Goal: Communication & Community: Answer question/provide support

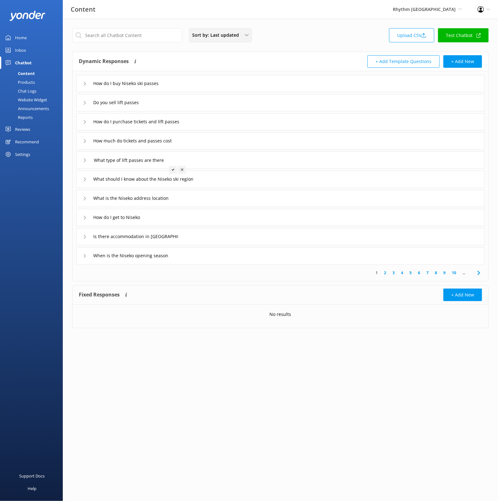
drag, startPoint x: 323, startPoint y: 43, endPoint x: 249, endPoint y: 36, distance: 73.4
click at [322, 43] on div "Sort by: Last updated Title (A-Z) Last updated Upload CSV Test Chatbot" at bounding box center [280, 37] width 416 height 18
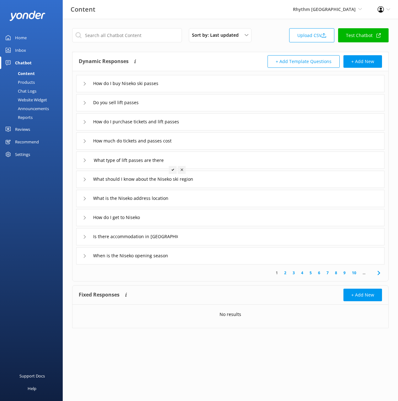
click at [293, 11] on div "Content Rhythm [GEOGRAPHIC_DATA] Black Cat Cruises [GEOGRAPHIC_DATA] [GEOGRAPHI…" at bounding box center [199, 9] width 398 height 19
click at [264, 18] on div "Content Rhythm [GEOGRAPHIC_DATA] Black Cat Cruises [GEOGRAPHIC_DATA] [GEOGRAPHI…" at bounding box center [199, 9] width 398 height 19
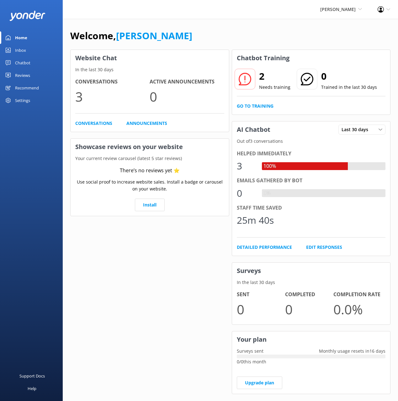
click at [288, 38] on div "Welcome, Mikayla" at bounding box center [230, 38] width 320 height 21
click at [41, 64] on link "Chatbot" at bounding box center [31, 62] width 63 height 13
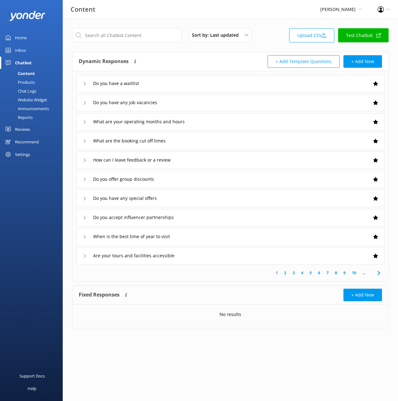
click at [187, 55] on div "Dynamic Responses The chatbot will generate a response based on the content inf…" at bounding box center [155, 61] width 152 height 13
click at [32, 81] on div "Products" at bounding box center [19, 82] width 31 height 9
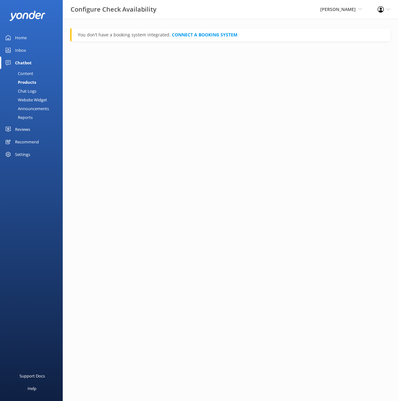
drag, startPoint x: 220, startPoint y: 103, endPoint x: 100, endPoint y: 63, distance: 126.3
click at [218, 102] on main "You don’t have a booking system integrated. CONNECT A BOOKING SYSTEM" at bounding box center [230, 210] width 335 height 382
click at [28, 36] on link "Home" at bounding box center [31, 37] width 63 height 13
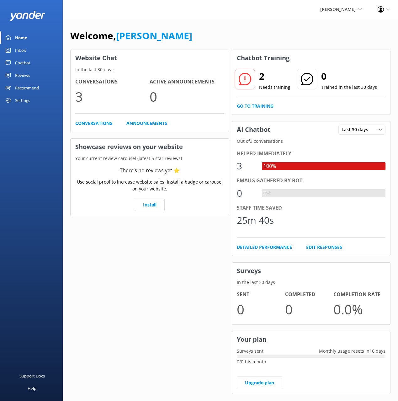
drag, startPoint x: 247, startPoint y: 25, endPoint x: 32, endPoint y: 109, distance: 230.8
click at [246, 25] on div "Welcome, Mikayla Website Chat In the last 30 days Conversations 3 Active Announ…" at bounding box center [230, 216] width 335 height 394
drag, startPoint x: 36, startPoint y: 98, endPoint x: 35, endPoint y: 101, distance: 3.4
click at [36, 98] on div "Settings" at bounding box center [31, 100] width 63 height 13
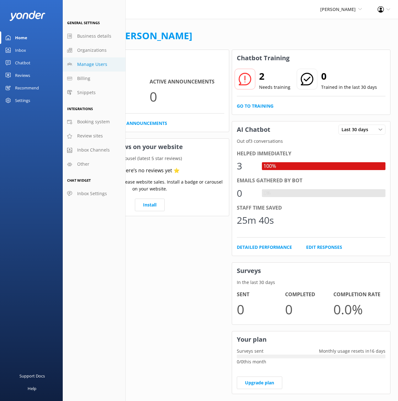
click at [95, 64] on span "Manage Users" at bounding box center [92, 64] width 30 height 7
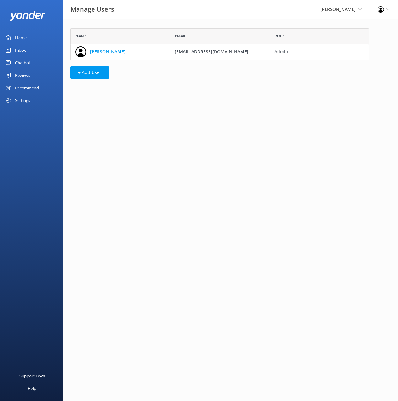
scroll to position [32, 299]
click at [223, 14] on div "Manage Users Kahu Kayaks Black Cat Cruises Banff Airporter International Antarc…" at bounding box center [199, 9] width 398 height 19
click at [38, 63] on link "Chatbot" at bounding box center [31, 62] width 63 height 13
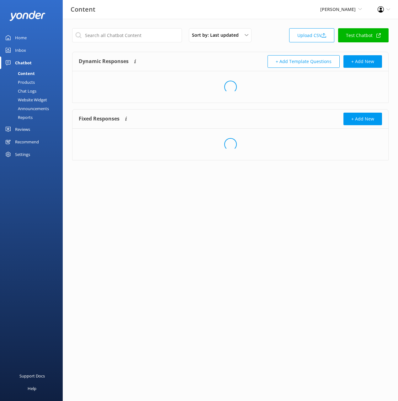
drag, startPoint x: 276, startPoint y: 13, endPoint x: 297, endPoint y: 24, distance: 23.4
click at [278, 14] on div "Content Kahu Kayaks Black Cat Cruises Banff Airporter International Antarctic C…" at bounding box center [199, 9] width 398 height 19
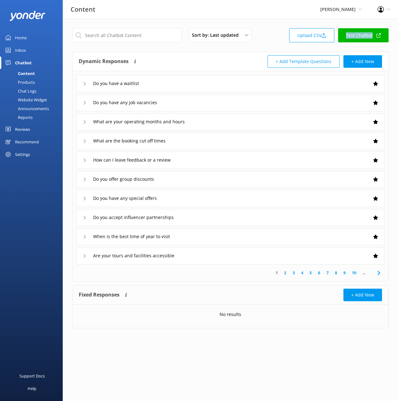
drag, startPoint x: 27, startPoint y: 85, endPoint x: 138, endPoint y: 101, distance: 112.3
click at [27, 85] on div "Products" at bounding box center [19, 82] width 31 height 9
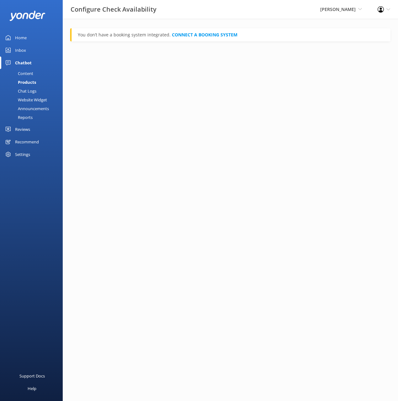
drag, startPoint x: 32, startPoint y: 74, endPoint x: 60, endPoint y: 69, distance: 28.1
click at [32, 74] on div "Content" at bounding box center [18, 73] width 29 height 9
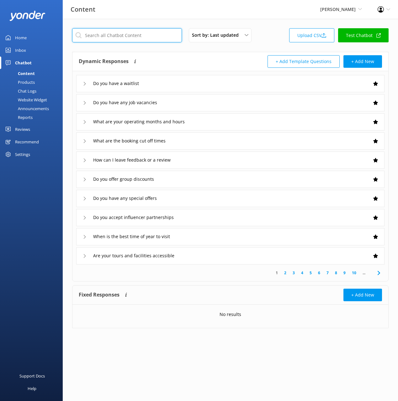
click at [125, 35] on input "text" at bounding box center [127, 35] width 110 height 14
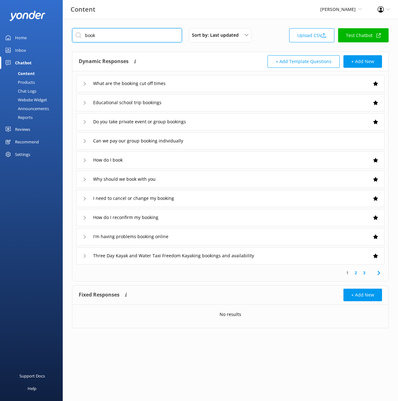
type input "book"
drag, startPoint x: 237, startPoint y: 62, endPoint x: 232, endPoint y: 149, distance: 87.1
click at [237, 62] on div "+ Add Template Questions + Add New" at bounding box center [307, 61] width 152 height 13
click at [376, 272] on icon at bounding box center [379, 273] width 8 height 8
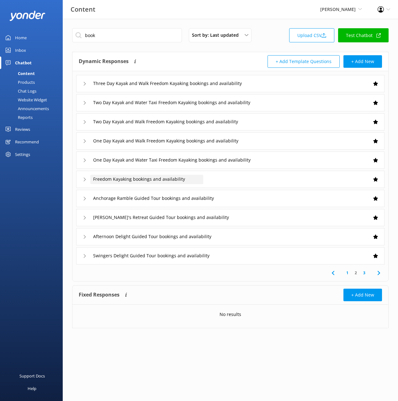
click at [133, 179] on span "Freedom Kayaking bookings and availability" at bounding box center [139, 179] width 92 height 7
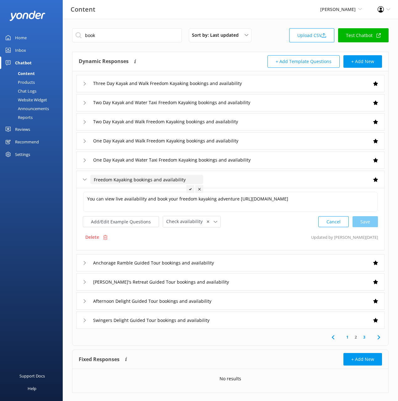
drag, startPoint x: 131, startPoint y: 176, endPoint x: 130, endPoint y: 172, distance: 3.8
click at [130, 172] on div "Freedom Kayaking bookings and availability" at bounding box center [230, 179] width 308 height 17
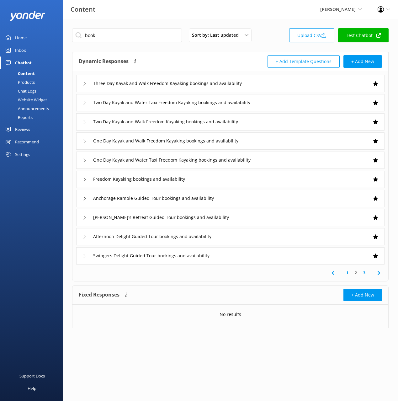
drag, startPoint x: 206, startPoint y: 284, endPoint x: 282, endPoint y: 281, distance: 76.9
click at [206, 283] on div "book Sort by: Last updated Title (A-Z) Last updated Upload CSV Test Chatbot Dyn…" at bounding box center [230, 210] width 335 height 382
click at [378, 273] on icon at bounding box center [379, 273] width 8 height 8
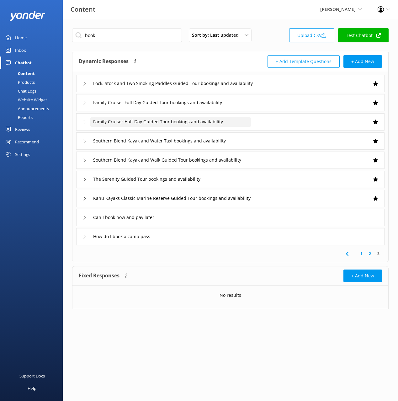
click at [156, 121] on span "Family Cruiser Half Day Guided Tour bookings and availability" at bounding box center [158, 121] width 130 height 7
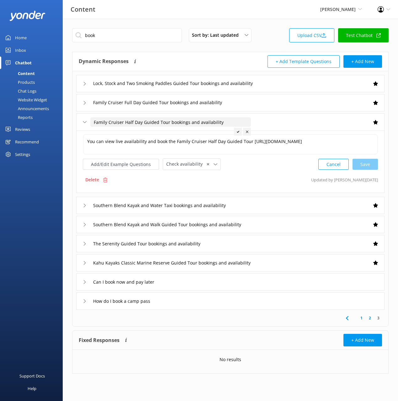
drag, startPoint x: 167, startPoint y: 122, endPoint x: 168, endPoint y: 118, distance: 4.5
click at [167, 117] on div "Family Cruiser Half Day Guided Tour bookings and availability" at bounding box center [163, 122] width 161 height 10
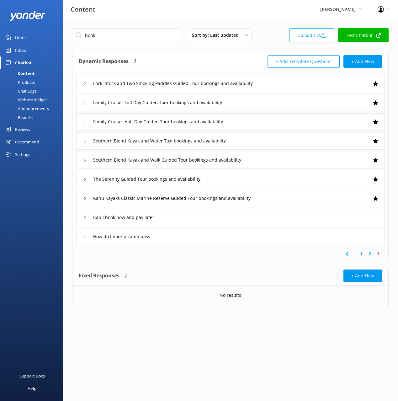
click at [34, 151] on div "Settings" at bounding box center [31, 154] width 63 height 13
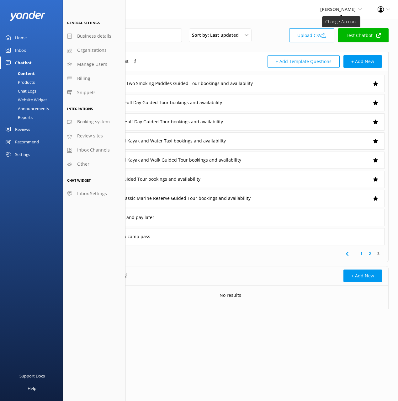
click at [334, 12] on span "Kahu Kayaks" at bounding box center [337, 9] width 35 height 6
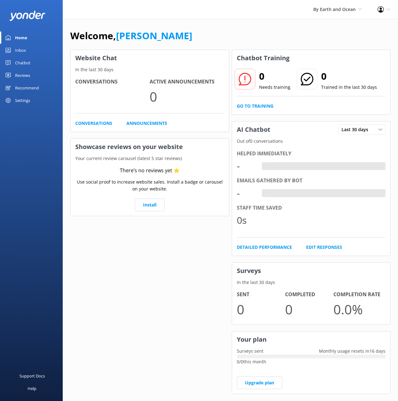
click at [34, 103] on div "Settings" at bounding box center [31, 100] width 63 height 13
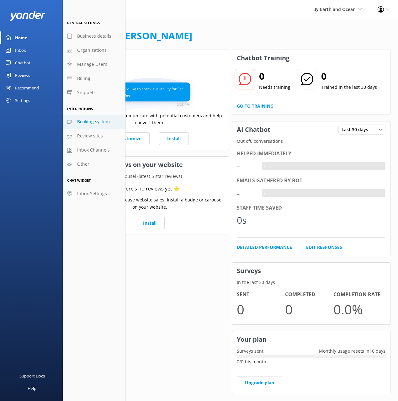
click at [87, 120] on span "Booking system" at bounding box center [93, 121] width 33 height 7
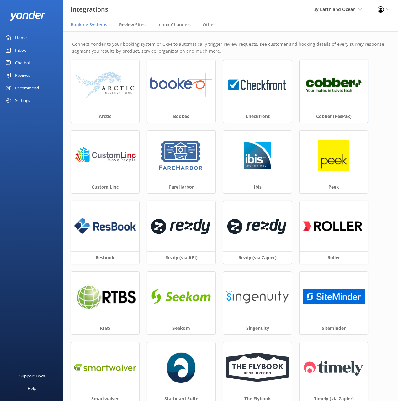
click at [333, 82] on img at bounding box center [334, 85] width 62 height 20
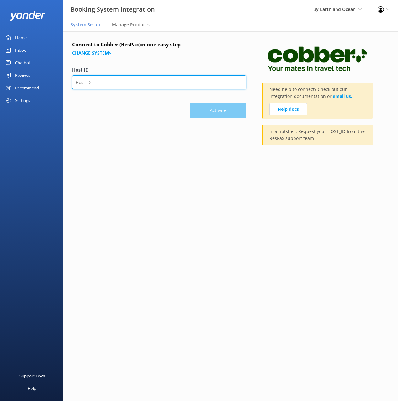
click at [104, 85] on input "Host ID" at bounding box center [159, 82] width 174 height 14
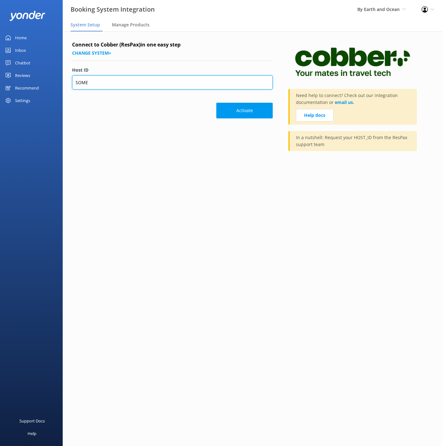
paste input "HOST_ID"
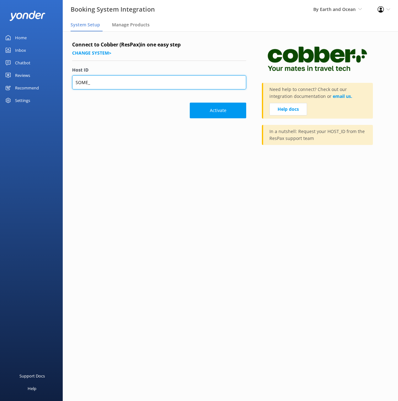
paste input "HOST_ID"
type input "SOME_HOST_ID"
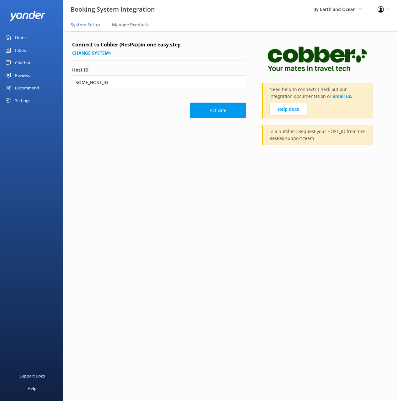
click at [23, 63] on div "Chatbot" at bounding box center [22, 62] width 15 height 13
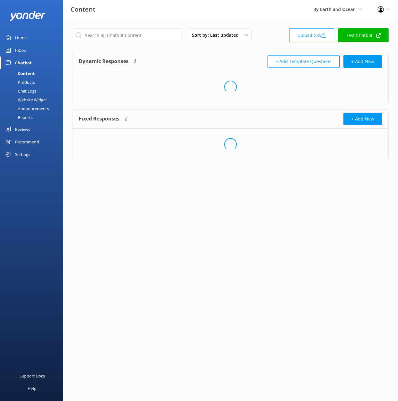
drag, startPoint x: 28, startPoint y: 80, endPoint x: 62, endPoint y: 54, distance: 42.5
click at [28, 80] on div "Products" at bounding box center [19, 82] width 31 height 9
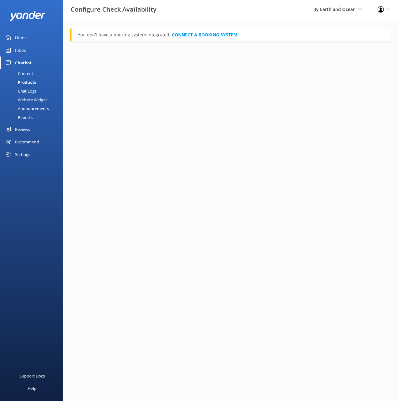
click at [25, 156] on div "Settings" at bounding box center [22, 154] width 15 height 13
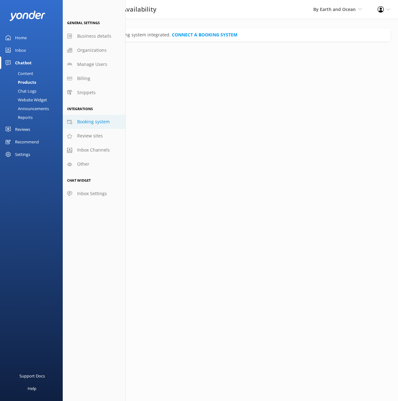
click at [100, 123] on span "Booking system" at bounding box center [93, 121] width 33 height 7
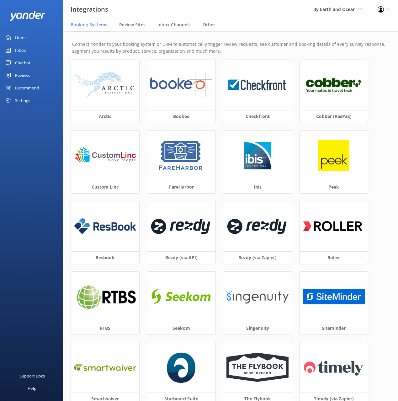
drag, startPoint x: 120, startPoint y: 42, endPoint x: 170, endPoint y: 37, distance: 50.1
click at [120, 42] on p "Connect Yonder to your booking system or CRM to automatically trigger review re…" at bounding box center [230, 48] width 317 height 14
click at [112, 42] on p "Connect Yonder to your booking system or CRM to automatically trigger review re…" at bounding box center [230, 48] width 317 height 14
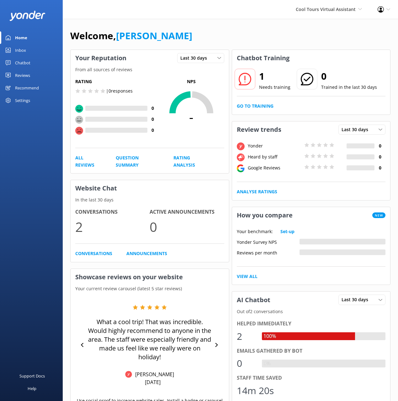
drag, startPoint x: 28, startPoint y: 104, endPoint x: 61, endPoint y: 96, distance: 34.2
click at [28, 104] on div "Settings" at bounding box center [22, 100] width 15 height 13
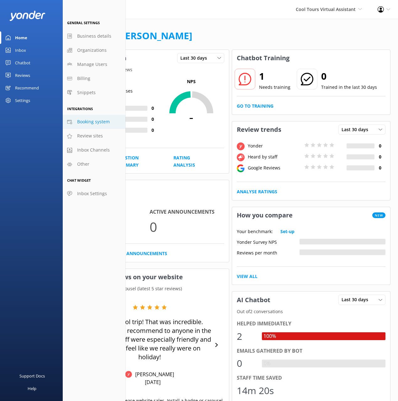
click at [99, 124] on span "Booking system" at bounding box center [93, 121] width 33 height 7
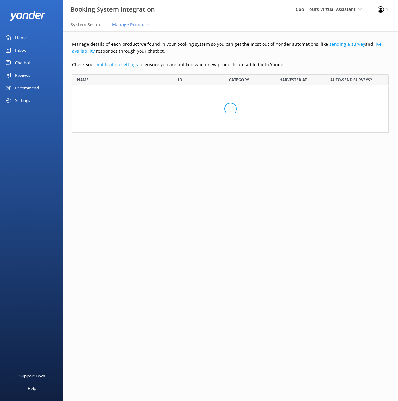
scroll to position [58, 317]
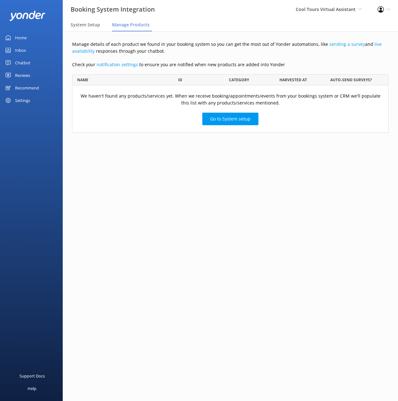
drag, startPoint x: 195, startPoint y: 49, endPoint x: 192, endPoint y: 52, distance: 3.8
click at [195, 49] on p "Manage details of each product we found in your booking system so you can get t…" at bounding box center [230, 48] width 317 height 14
click at [26, 100] on div "Settings" at bounding box center [22, 100] width 15 height 13
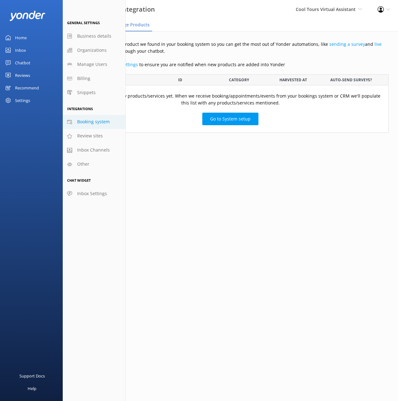
drag, startPoint x: 194, startPoint y: 57, endPoint x: 284, endPoint y: 0, distance: 106.5
click at [195, 57] on div "Manage details of each product we found in your booking system so you can get t…" at bounding box center [230, 91] width 335 height 121
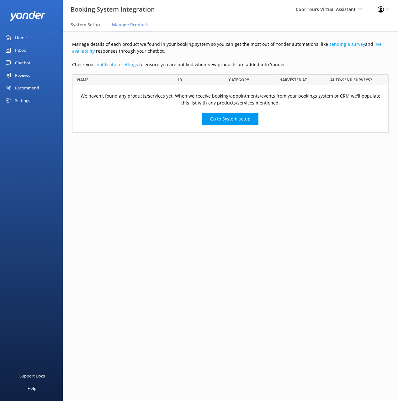
drag, startPoint x: 205, startPoint y: 22, endPoint x: 178, endPoint y: 36, distance: 30.4
click at [205, 22] on nav "System Setup Manage Products" at bounding box center [230, 25] width 335 height 13
drag, startPoint x: 207, startPoint y: 53, endPoint x: 154, endPoint y: 59, distance: 53.6
click at [207, 53] on p "Manage details of each product we found in your booking system so you can get t…" at bounding box center [230, 48] width 317 height 14
click at [26, 62] on div "Chatbot" at bounding box center [22, 62] width 15 height 13
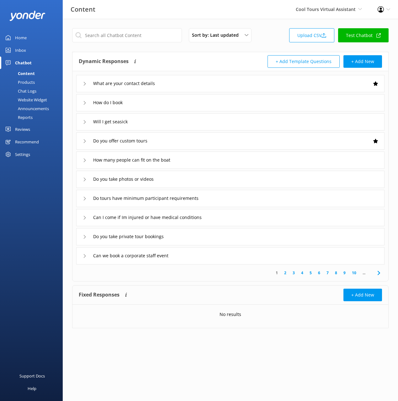
click at [26, 82] on div "Products" at bounding box center [19, 82] width 31 height 9
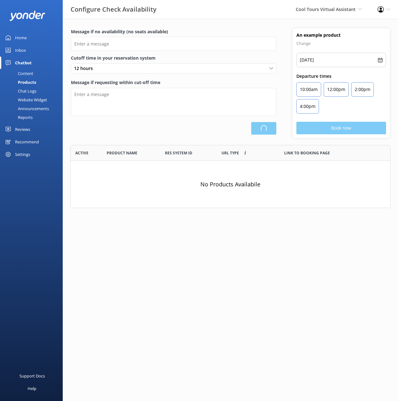
scroll to position [63, 320]
type input "There are no seats available, please check an alternative day"
type textarea "Our online booking system closes {hours} prior to departure. Please contact us …"
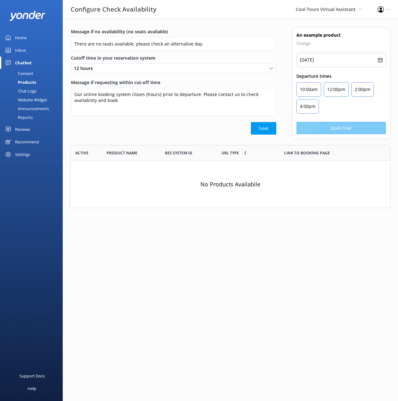
click at [184, 140] on div "Message if no availability (no seats available) There are no seats available, p…" at bounding box center [230, 86] width 335 height 117
click at [178, 142] on div "Message if no availability (no seats available) There are no seats available, p…" at bounding box center [230, 86] width 335 height 117
drag, startPoint x: 26, startPoint y: 128, endPoint x: 27, endPoint y: 131, distance: 3.4
click at [26, 128] on div "Reviews" at bounding box center [22, 129] width 15 height 13
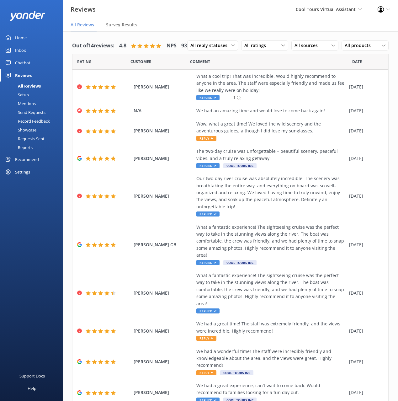
click at [37, 138] on div "Requests Sent" at bounding box center [24, 138] width 41 height 9
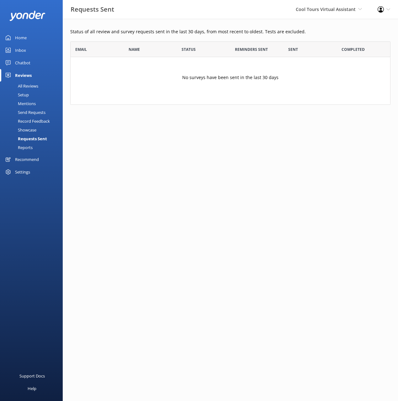
scroll to position [63, 320]
click at [29, 113] on div "Send Requests" at bounding box center [25, 112] width 42 height 9
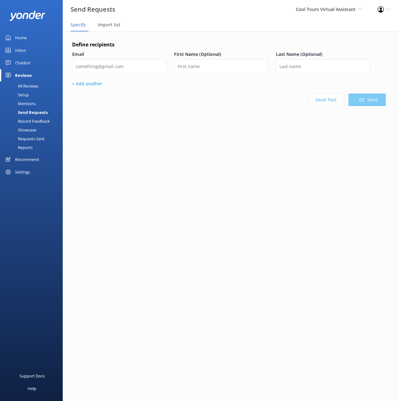
click at [257, 26] on nav "Specify Import list" at bounding box center [230, 25] width 335 height 13
click at [22, 172] on div "Settings" at bounding box center [22, 172] width 15 height 13
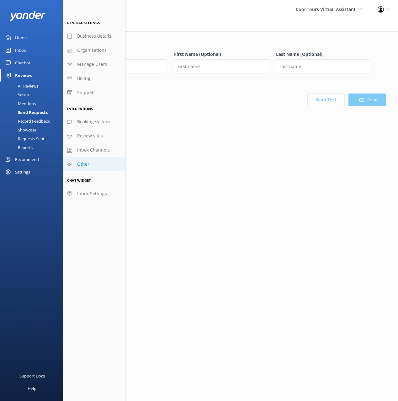
click at [96, 168] on link "Other" at bounding box center [94, 164] width 63 height 14
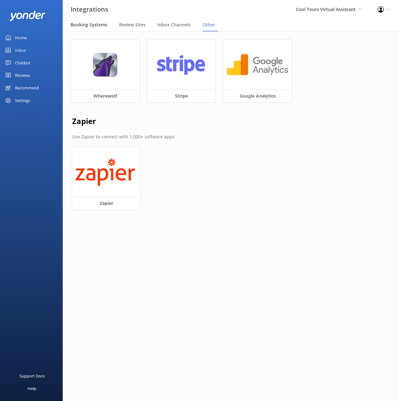
click at [89, 23] on span "Booking Systems" at bounding box center [89, 25] width 37 height 6
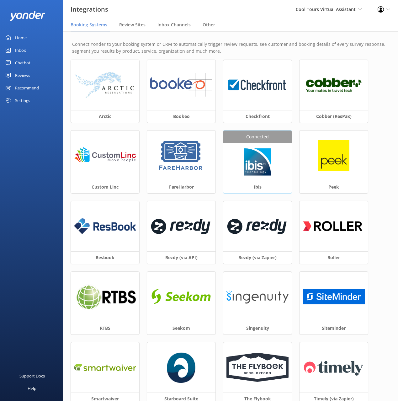
click at [259, 154] on img at bounding box center [257, 161] width 31 height 31
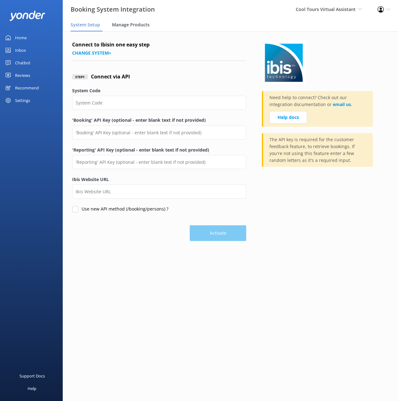
drag, startPoint x: 135, startPoint y: 26, endPoint x: 141, endPoint y: 29, distance: 6.5
click at [135, 26] on span "Manage Products" at bounding box center [131, 25] width 38 height 6
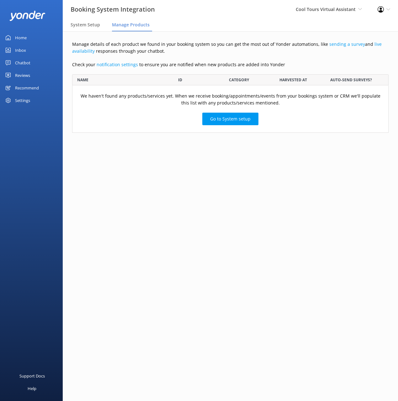
scroll to position [58, 317]
click at [286, 195] on main "Manage details of each product we found in your booking system so you can get t…" at bounding box center [230, 216] width 335 height 370
click at [262, 185] on main "Manage details of each product we found in your booking system so you can get t…" at bounding box center [230, 216] width 335 height 370
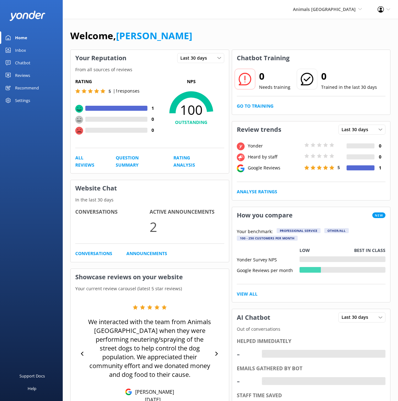
click at [20, 77] on div "Reviews" at bounding box center [22, 75] width 15 height 13
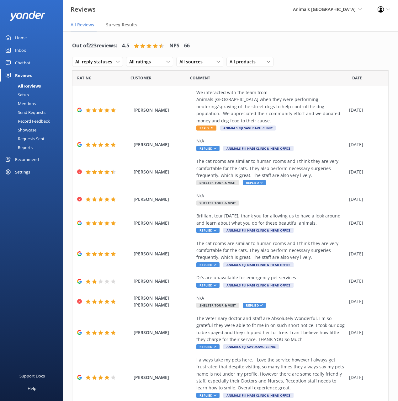
click at [21, 62] on div "Chatbot" at bounding box center [22, 62] width 15 height 13
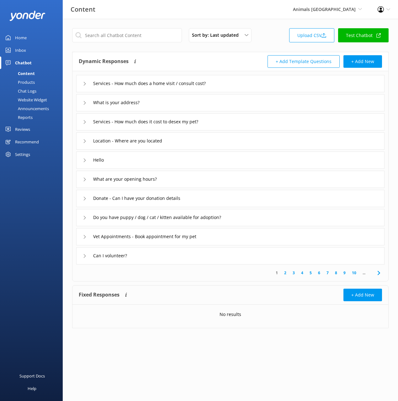
click at [33, 156] on div "Settings" at bounding box center [31, 154] width 63 height 13
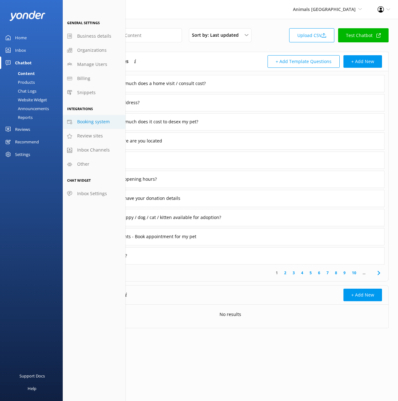
click at [94, 124] on span "Booking system" at bounding box center [93, 121] width 33 height 7
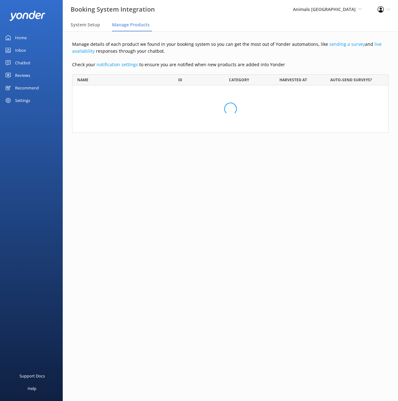
scroll to position [43, 317]
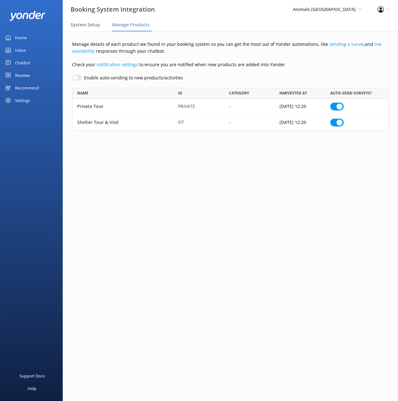
click at [241, 206] on main "Manage details of each product we found in your booking system so you can get t…" at bounding box center [230, 216] width 335 height 370
click at [231, 171] on main "Manage details of each product we found in your booking system so you can get t…" at bounding box center [230, 216] width 335 height 370
drag, startPoint x: 26, startPoint y: 64, endPoint x: 37, endPoint y: 84, distance: 23.5
click at [26, 64] on div "Chatbot" at bounding box center [22, 62] width 15 height 13
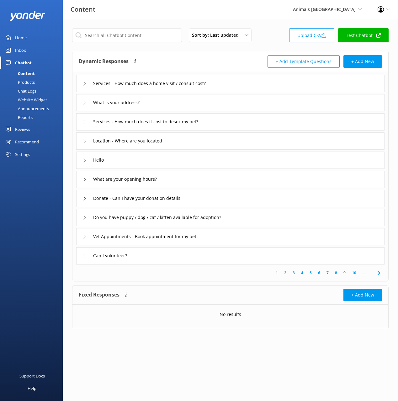
drag, startPoint x: 30, startPoint y: 82, endPoint x: 61, endPoint y: 111, distance: 42.6
click at [30, 82] on div "Products" at bounding box center [19, 82] width 31 height 9
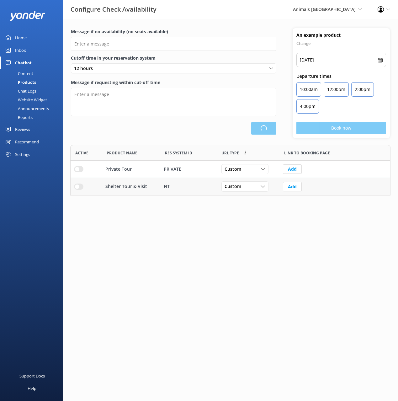
type input "There are no seats available, please check an alternative day"
type textarea "Our online booking system closes {hours} prior to departure. Please contact us …"
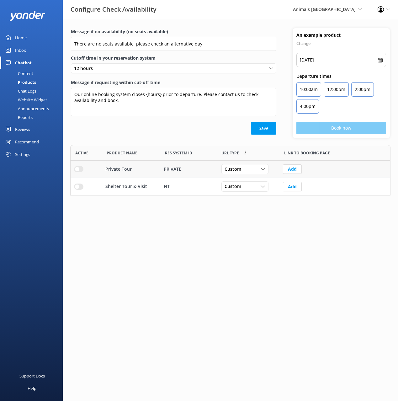
click at [78, 170] on input "row" at bounding box center [78, 169] width 9 height 6
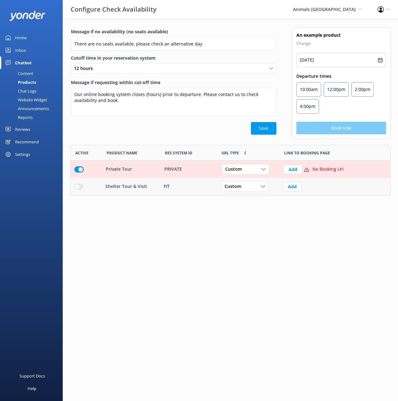
click at [78, 187] on input "row" at bounding box center [78, 187] width 9 height 6
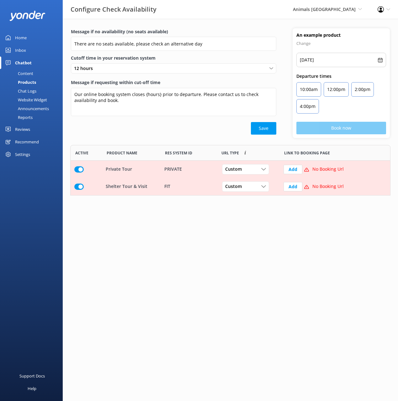
click at [78, 186] on input "row" at bounding box center [78, 187] width 9 height 6
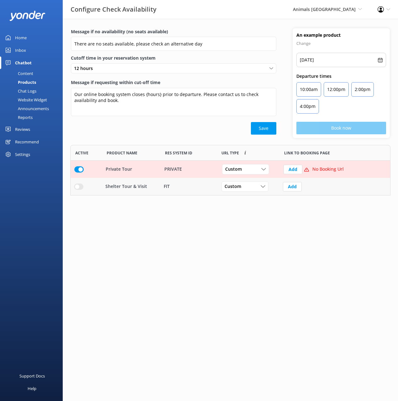
drag, startPoint x: 78, startPoint y: 169, endPoint x: 109, endPoint y: 143, distance: 40.3
click at [78, 169] on input "row" at bounding box center [78, 169] width 9 height 6
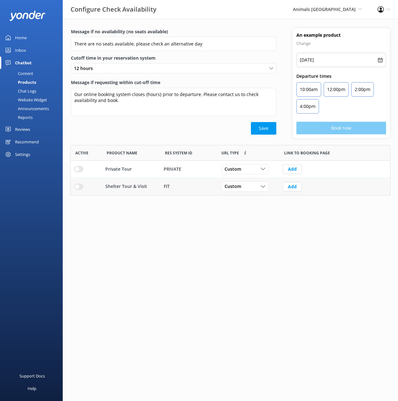
click at [269, 16] on div "Configure Check Availability Animals Fiji Black Cat Cruises Banff Airporter Int…" at bounding box center [199, 9] width 398 height 19
click at [342, 11] on span "Animals Fiji" at bounding box center [324, 9] width 63 height 6
click at [288, 15] on div "Configure Check Availability Animals Fiji Black Cat Cruises Banff Airporter Int…" at bounding box center [199, 9] width 398 height 19
click at [348, 12] on span "Animals Fiji" at bounding box center [324, 9] width 63 height 6
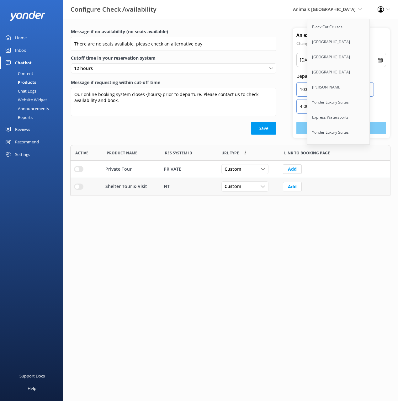
drag, startPoint x: 278, startPoint y: 17, endPoint x: 305, endPoint y: 18, distance: 26.7
click at [278, 17] on div "Configure Check Availability Animals Fiji Black Cat Cruises Banff Airporter Int…" at bounding box center [199, 9] width 398 height 19
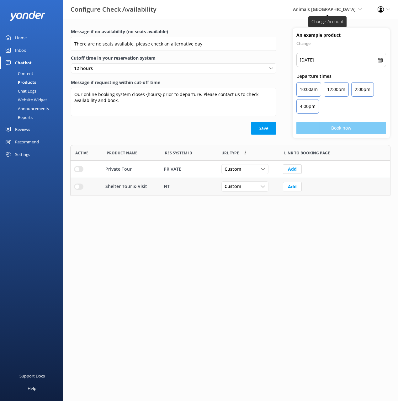
click at [343, 9] on span "Animals Fiji" at bounding box center [324, 9] width 63 height 6
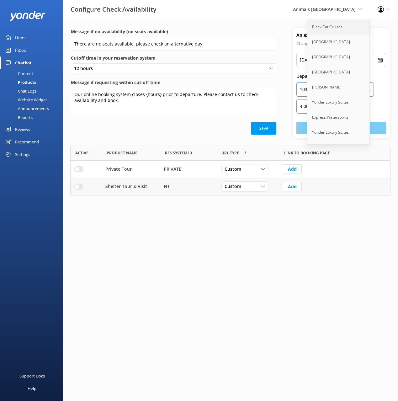
click at [332, 28] on link "Black Cat Cruises" at bounding box center [338, 26] width 63 height 15
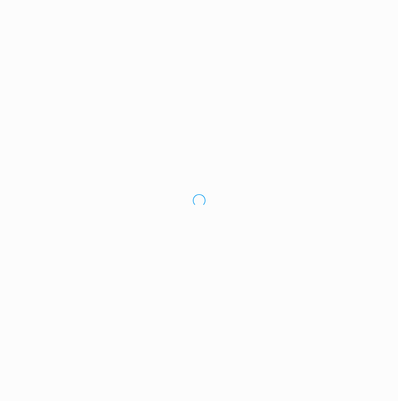
click at [377, 1] on div "Loading.." at bounding box center [199, 200] width 398 height 401
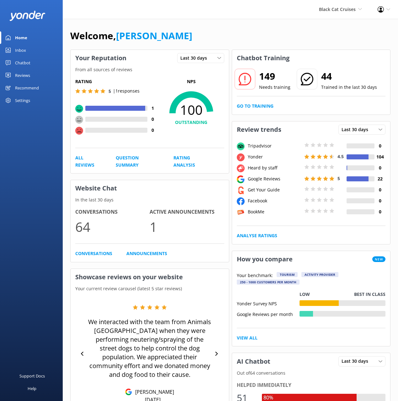
click at [239, 30] on div "Welcome, [PERSON_NAME]" at bounding box center [230, 38] width 320 height 21
drag, startPoint x: 232, startPoint y: 29, endPoint x: 173, endPoint y: 53, distance: 63.3
click at [231, 29] on div "Welcome, [PERSON_NAME]" at bounding box center [230, 38] width 320 height 21
drag, startPoint x: 277, startPoint y: 57, endPoint x: 273, endPoint y: 75, distance: 18.3
click at [276, 57] on h3 "Chatbot Training" at bounding box center [263, 58] width 62 height 16
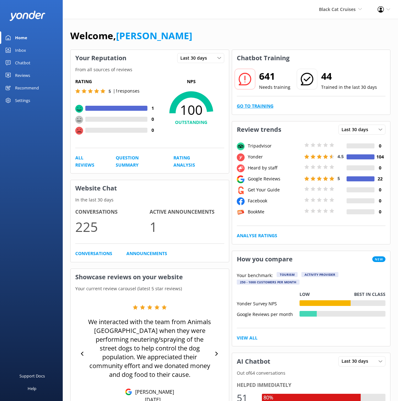
click at [266, 103] on link "Go to Training" at bounding box center [255, 106] width 37 height 7
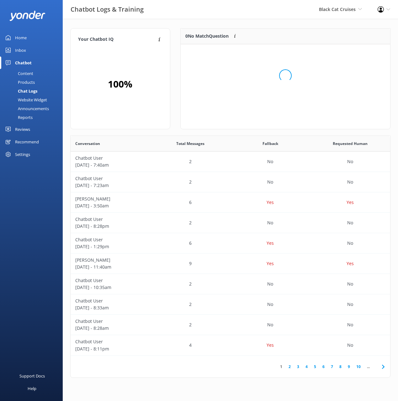
scroll to position [79, 210]
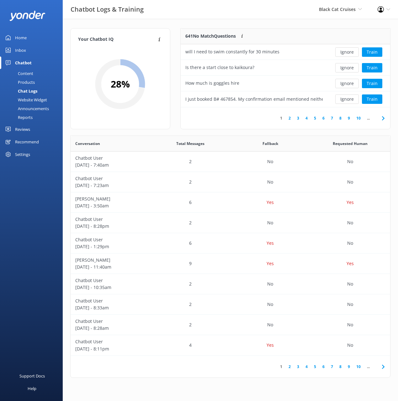
drag, startPoint x: 262, startPoint y: 23, endPoint x: 304, endPoint y: 27, distance: 42.6
click at [262, 23] on div "Your Chatbot IQ Your Chatbot IQ is the percentage of trained FAQs against untra…" at bounding box center [230, 204] width 335 height 371
drag, startPoint x: 316, startPoint y: 27, endPoint x: 325, endPoint y: 34, distance: 11.3
click at [316, 27] on div "Your Chatbot IQ Your Chatbot IQ is the percentage of trained FAQs against untra…" at bounding box center [230, 204] width 335 height 371
click at [297, 20] on div "Your Chatbot IQ Your Chatbot IQ is the percentage of trained FAQs against untra…" at bounding box center [230, 204] width 335 height 371
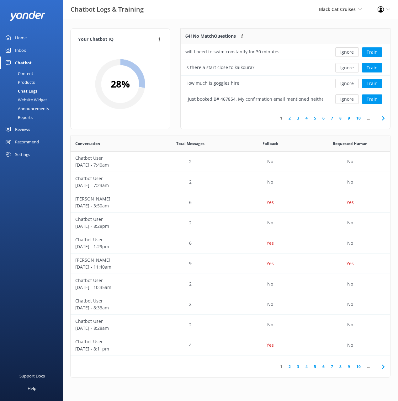
click at [299, 22] on div "Your Chatbot IQ Your Chatbot IQ is the percentage of trained FAQs against untra…" at bounding box center [230, 204] width 335 height 371
click at [383, 117] on use at bounding box center [383, 118] width 3 height 4
click at [346, 67] on button "Ignore" at bounding box center [347, 67] width 24 height 9
click at [347, 85] on button "Ignore" at bounding box center [347, 83] width 24 height 9
click at [382, 117] on icon at bounding box center [384, 119] width 8 height 8
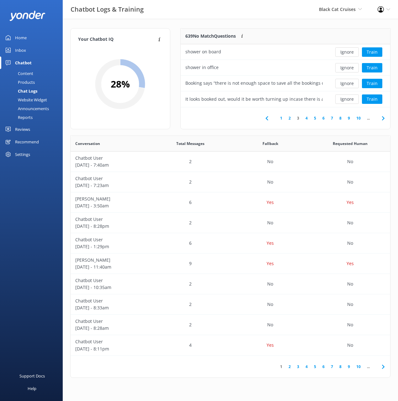
click at [382, 117] on icon at bounding box center [384, 119] width 8 height 8
click at [375, 99] on button "Train" at bounding box center [372, 98] width 20 height 9
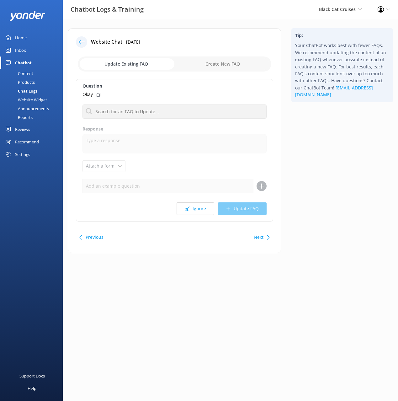
click at [231, 69] on input "checkbox" at bounding box center [175, 63] width 194 height 15
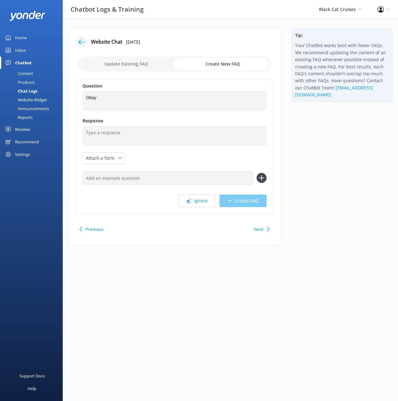
click at [153, 66] on input "checkbox" at bounding box center [175, 63] width 194 height 15
checkbox input "false"
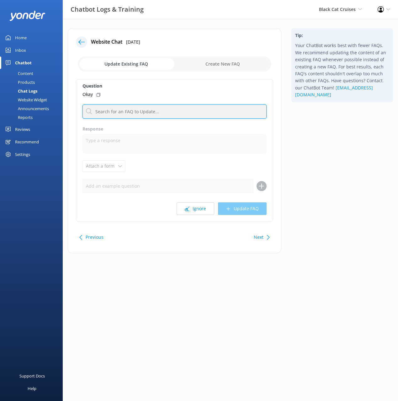
click at [169, 118] on input "text" at bounding box center [175, 111] width 184 height 14
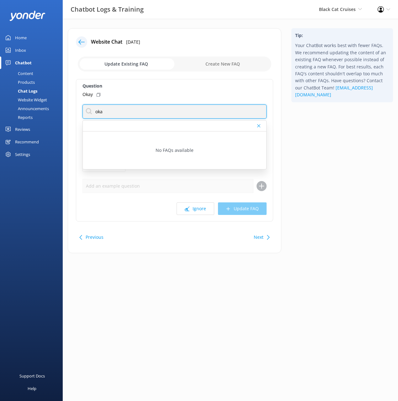
type input "oka"
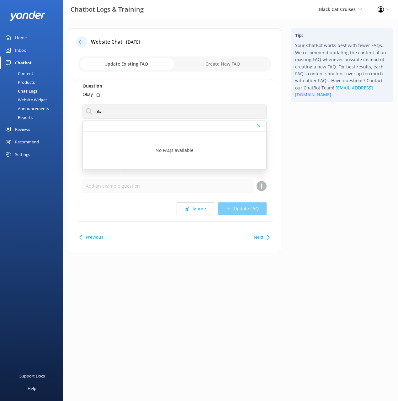
click at [314, 138] on div "Tip: Your ChatBot works best with fewer FAQs. We recommend updating the content…" at bounding box center [342, 143] width 112 height 231
click at [220, 61] on input "checkbox" at bounding box center [175, 63] width 194 height 15
checkbox input "true"
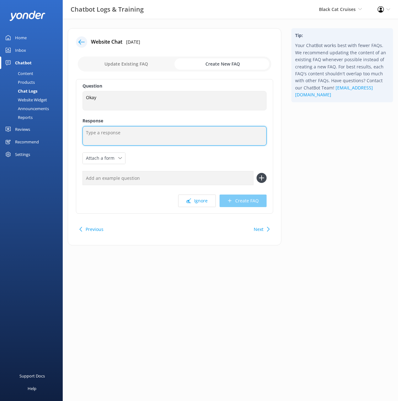
click at [133, 138] on textarea at bounding box center [175, 135] width 184 height 19
type textarea "If there's anything else I can help with, please let me know!"
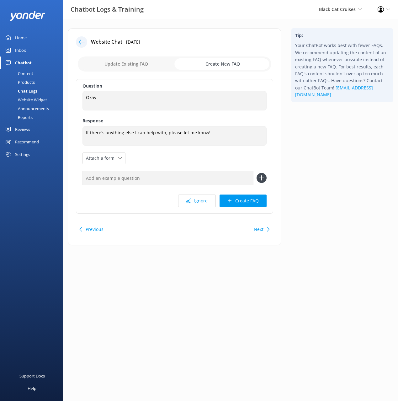
click at [262, 203] on button "Create FAQ" at bounding box center [243, 201] width 47 height 13
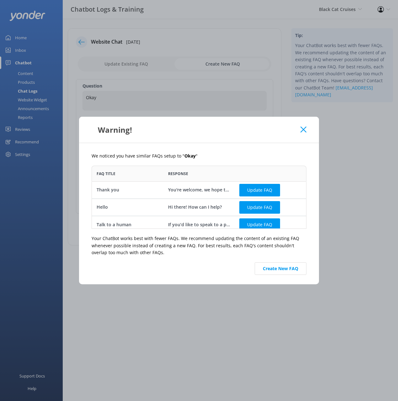
scroll to position [5, 0]
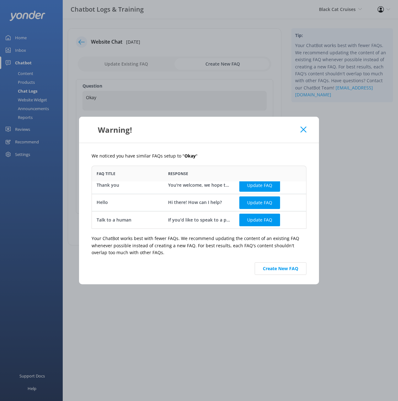
click at [287, 269] on button "Create New FAQ" at bounding box center [281, 268] width 52 height 13
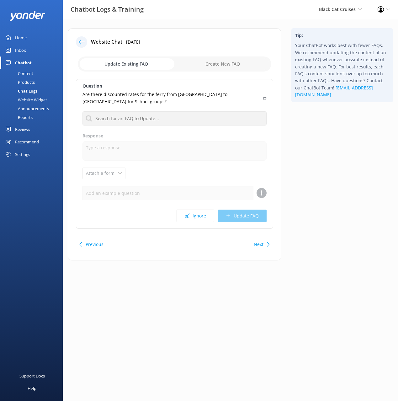
click at [31, 72] on div "Content" at bounding box center [18, 73] width 29 height 9
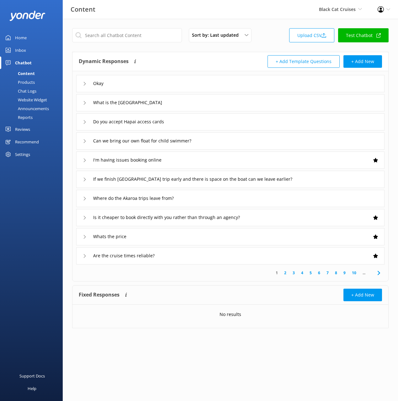
click at [159, 57] on div "Dynamic Responses The chatbot will generate a response based on the content inf…" at bounding box center [155, 61] width 152 height 13
drag, startPoint x: 26, startPoint y: 91, endPoint x: 38, endPoint y: 93, distance: 12.4
click at [26, 91] on div "Chat Logs" at bounding box center [20, 91] width 33 height 9
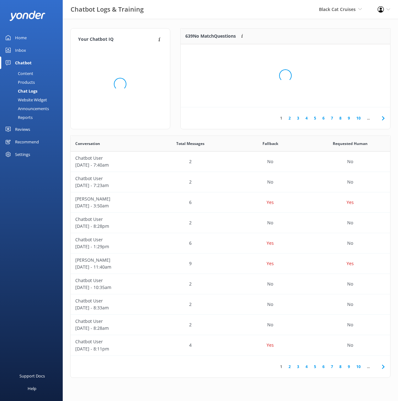
scroll to position [220, 320]
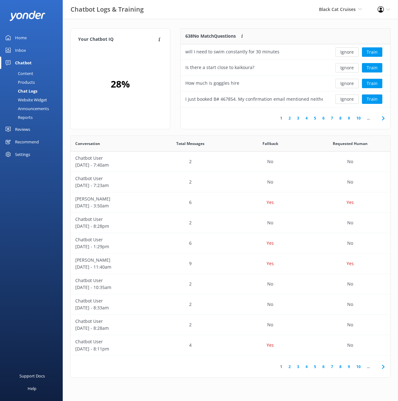
click at [236, 118] on div "1 2 3 4 5 6 7 8 9 10 ..." at bounding box center [286, 118] width 210 height 22
drag, startPoint x: 291, startPoint y: 25, endPoint x: 337, endPoint y: 42, distance: 48.8
click at [293, 25] on div "Your Chatbot IQ Your Chatbot IQ is the percentage of trained FAQs against untra…" at bounding box center [230, 204] width 335 height 371
click at [349, 118] on link "9" at bounding box center [349, 118] width 8 height 6
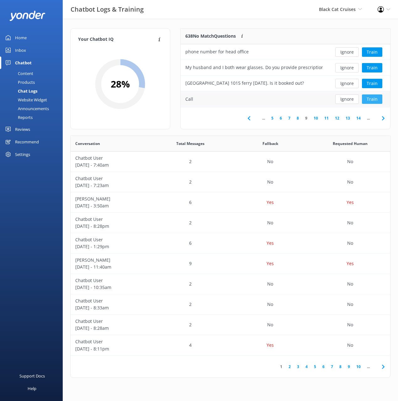
click at [377, 95] on button "Train" at bounding box center [372, 98] width 20 height 9
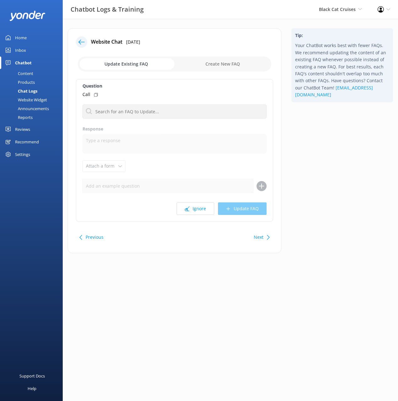
click at [83, 41] on icon at bounding box center [81, 42] width 6 height 6
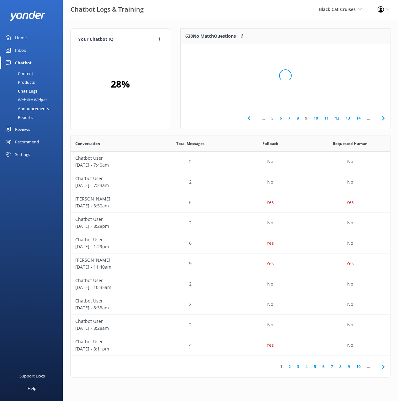
scroll to position [220, 320]
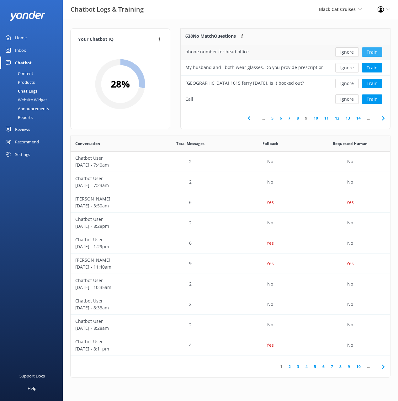
click at [376, 53] on button "Train" at bounding box center [372, 51] width 20 height 9
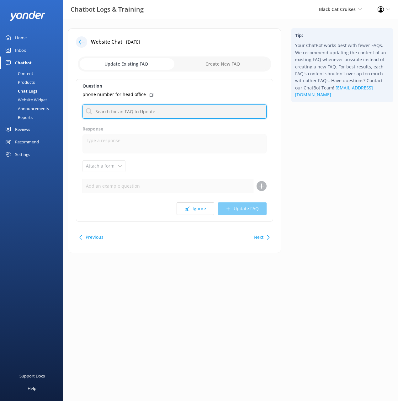
click at [147, 115] on input "text" at bounding box center [175, 111] width 184 height 14
type input "contact"
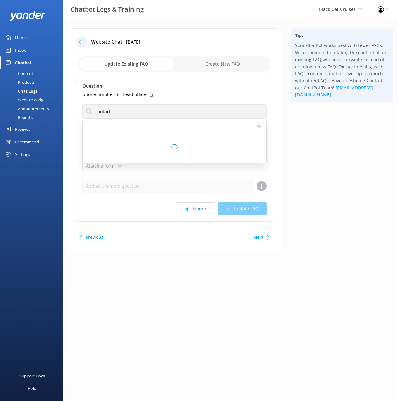
click at [150, 93] on use at bounding box center [152, 95] width 4 height 4
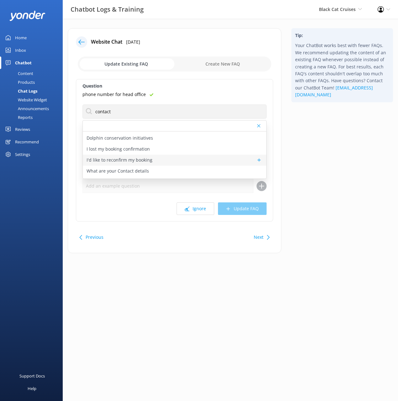
scroll to position [13, 0]
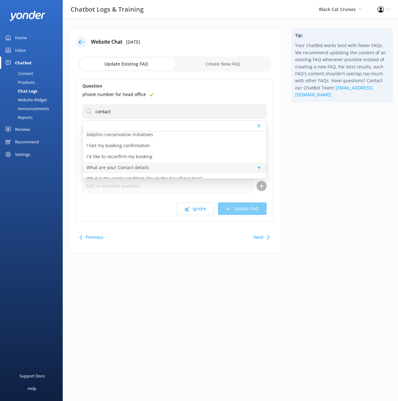
click at [143, 167] on p "What are your Contact details" at bounding box center [118, 167] width 62 height 7
type textarea "You can reach us on (+64) 3 304 7641 (Akaroa trips) or (+64) 3 328 9078 (Lyttel…"
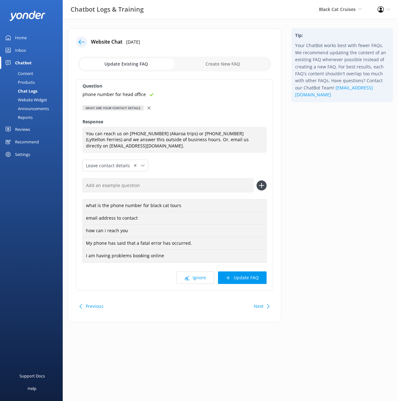
click at [178, 186] on input "text" at bounding box center [168, 185] width 171 height 14
paste input "phone number for head office"
type input "phone number for head office"
click at [257, 180] on button at bounding box center [262, 185] width 10 height 10
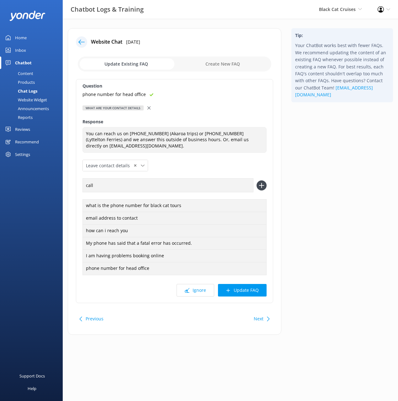
type input "call"
click at [257, 180] on button at bounding box center [262, 185] width 10 height 10
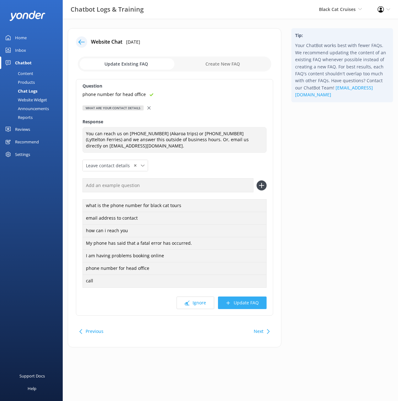
click at [242, 304] on button "Update FAQ" at bounding box center [242, 303] width 49 height 13
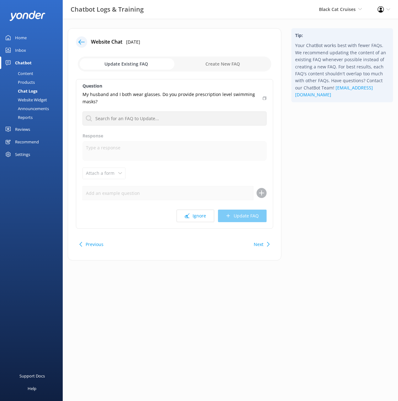
click at [80, 42] on icon at bounding box center [81, 42] width 6 height 6
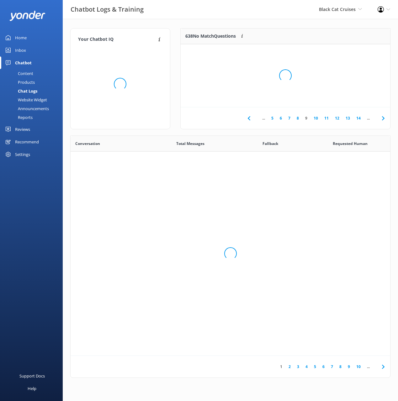
scroll to position [220, 320]
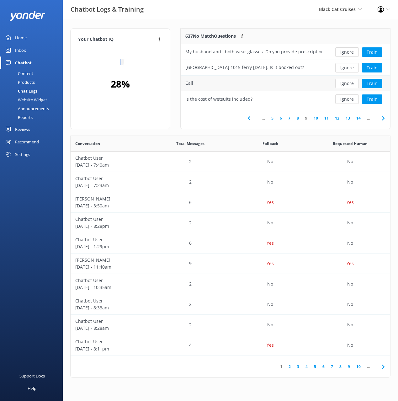
click at [346, 81] on button "Ignore" at bounding box center [347, 83] width 24 height 9
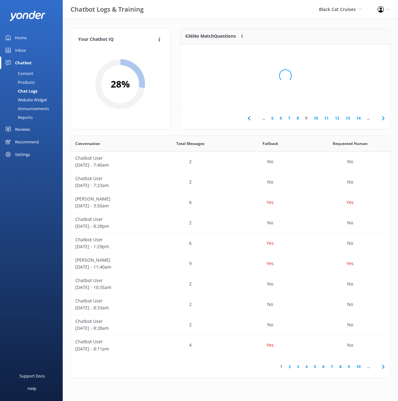
click at [35, 75] on link "Content" at bounding box center [33, 73] width 59 height 9
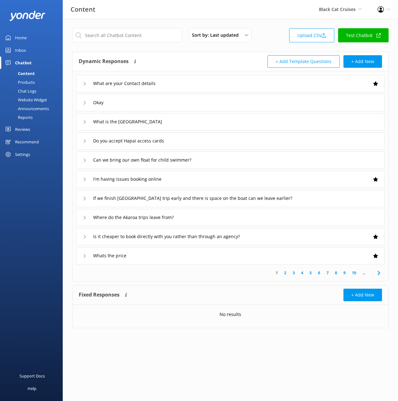
drag, startPoint x: 186, startPoint y: 58, endPoint x: 78, endPoint y: 189, distance: 169.2
click at [186, 58] on div "Dynamic Responses The chatbot will generate a response based on the content inf…" at bounding box center [155, 61] width 152 height 13
click at [338, 14] on div "Black Cat Cruises Black Cat Cruises Banff Airporter International Antarctic Cen…" at bounding box center [340, 9] width 59 height 19
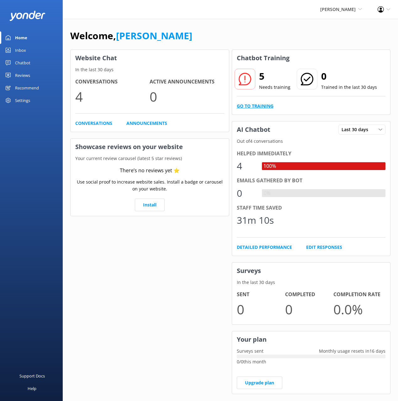
click at [255, 107] on link "Go to Training" at bounding box center [255, 106] width 37 height 7
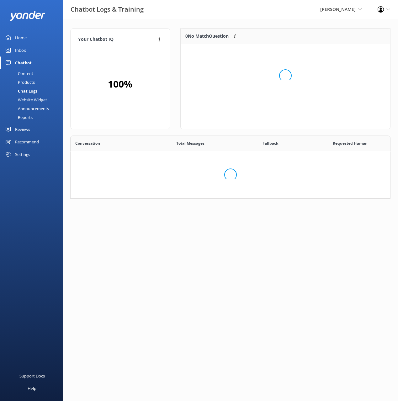
scroll to position [98, 320]
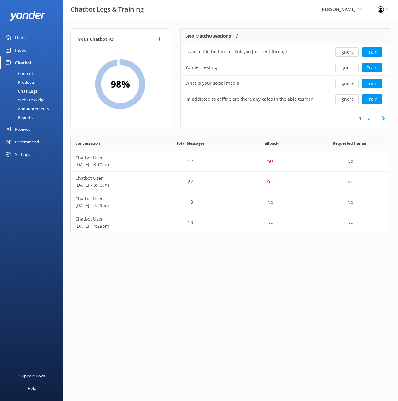
click at [327, 24] on div "Your Chatbot IQ Your Chatbot IQ is the percentage of trained FAQs against untra…" at bounding box center [230, 132] width 335 height 227
drag, startPoint x: 296, startPoint y: 117, endPoint x: 346, endPoint y: 119, distance: 50.3
click at [296, 117] on div "1 2" at bounding box center [286, 118] width 210 height 22
click at [368, 117] on link "2" at bounding box center [369, 118] width 8 height 6
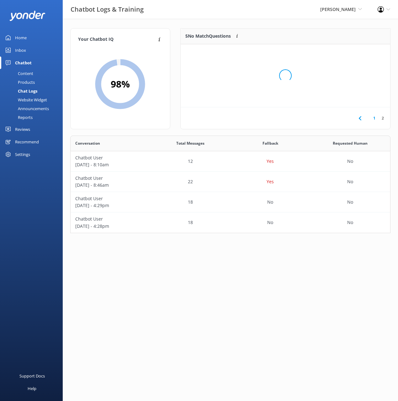
scroll to position [32, 210]
drag, startPoint x: 327, startPoint y: 113, endPoint x: 341, endPoint y: 120, distance: 15.6
click at [327, 113] on div "1 2" at bounding box center [286, 118] width 210 height 22
click at [372, 117] on link "1" at bounding box center [374, 118] width 8 height 6
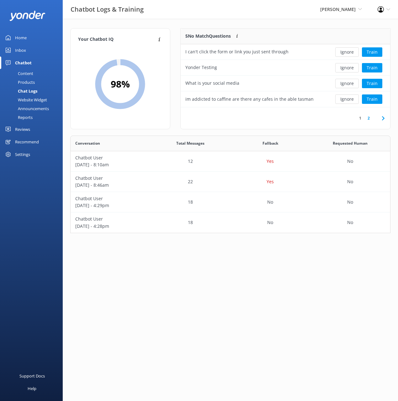
click at [179, 33] on div "5 No Match Questions Customers sometimes ask questions that don't fully match a…" at bounding box center [285, 81] width 220 height 107
click at [188, 23] on div "Your Chatbot IQ Your Chatbot IQ is the percentage of trained FAQs against untra…" at bounding box center [230, 132] width 335 height 227
drag, startPoint x: 26, startPoint y: 38, endPoint x: 52, endPoint y: 37, distance: 26.4
click at [26, 38] on link "Home" at bounding box center [31, 37] width 63 height 13
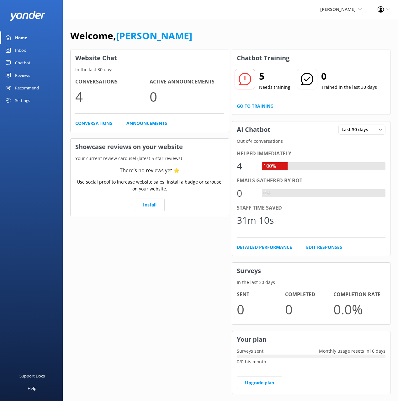
click at [251, 30] on div "Welcome, [PERSON_NAME]" at bounding box center [230, 38] width 320 height 21
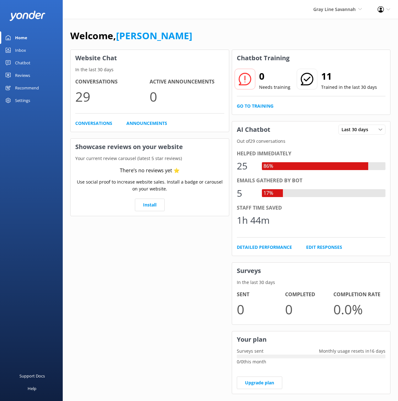
drag, startPoint x: 27, startPoint y: 64, endPoint x: 50, endPoint y: 63, distance: 23.6
click at [27, 64] on div "Chatbot" at bounding box center [22, 62] width 15 height 13
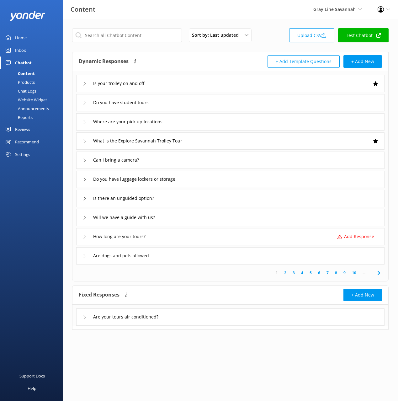
click at [239, 57] on div "+ Add Template Questions + Add New" at bounding box center [307, 61] width 152 height 13
click at [208, 83] on div "Is your trolley on and off" at bounding box center [230, 83] width 308 height 17
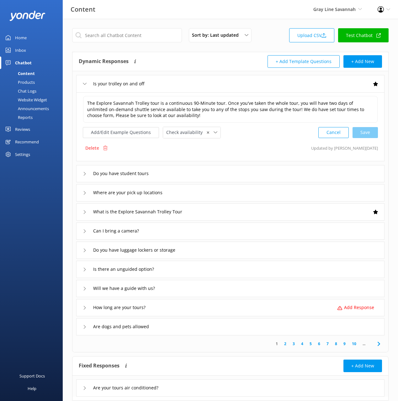
drag, startPoint x: 206, startPoint y: 83, endPoint x: 215, endPoint y: 98, distance: 17.1
click at [206, 83] on div "Is your trolley on and off" at bounding box center [230, 83] width 308 height 17
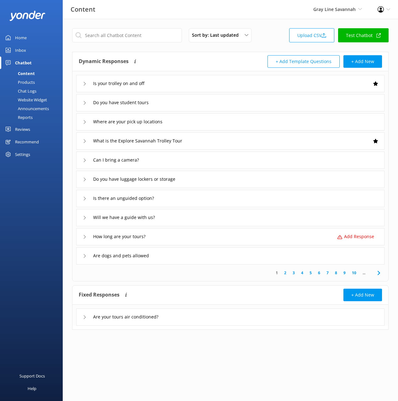
click at [375, 273] on icon at bounding box center [379, 273] width 8 height 8
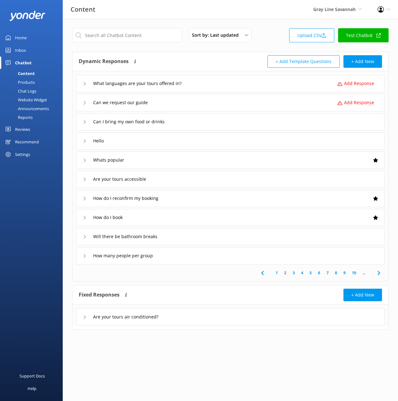
click at [259, 272] on icon at bounding box center [263, 273] width 8 height 8
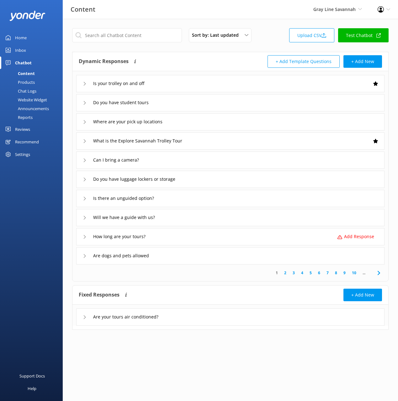
click at [235, 314] on div "Are your tours air conditioned?" at bounding box center [230, 316] width 308 height 17
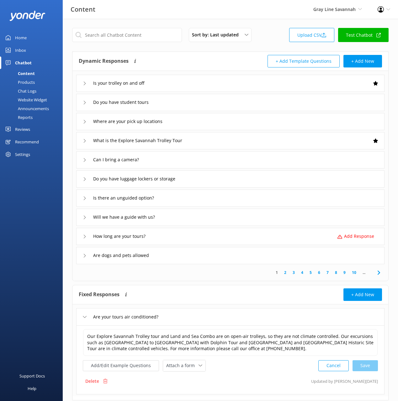
scroll to position [2, 0]
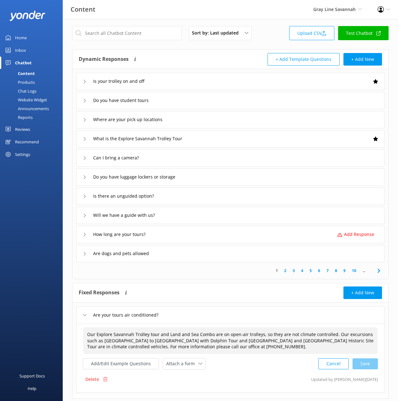
click at [244, 337] on span "Our Explore Savannah Trolley tour and Land and Sea Combo are on open-air trolle…" at bounding box center [230, 340] width 286 height 18
click at [235, 340] on textarea "Our Explore Savannah Trolley tour and Land and Sea Combo are on open-air trolle…" at bounding box center [230, 341] width 294 height 26
click at [364, 60] on button "+ Add New" at bounding box center [363, 59] width 39 height 13
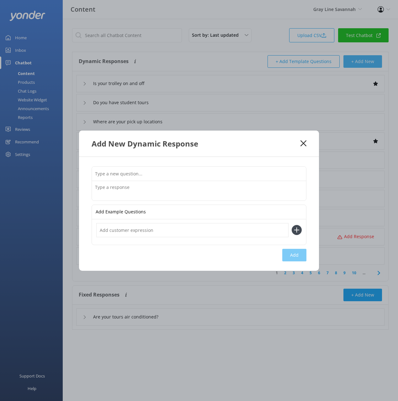
scroll to position [0, 0]
click at [221, 168] on input "text" at bounding box center [199, 174] width 214 height 14
type input "Are your tours air conditioned"
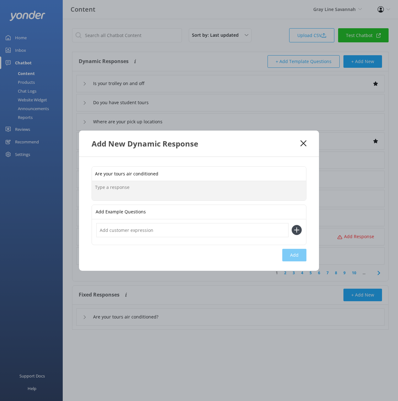
paste textarea "Our Explore Savannah Trolley tour and Land and Sea Combo are on open-air trolle…"
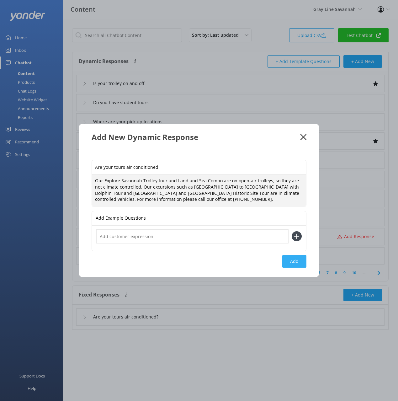
type textarea "Our Explore Savannah Trolley tour and Land and Sea Combo are on open-air trolle…"
click at [295, 255] on button "Add" at bounding box center [294, 261] width 24 height 13
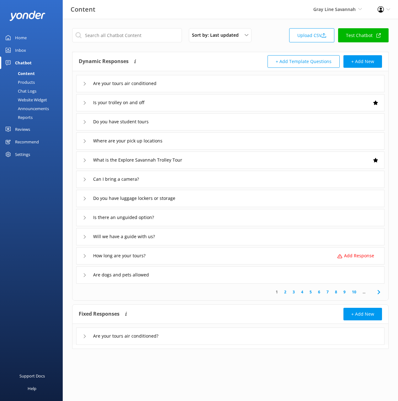
click at [205, 334] on div "Are your tours air conditioned?" at bounding box center [230, 336] width 308 height 17
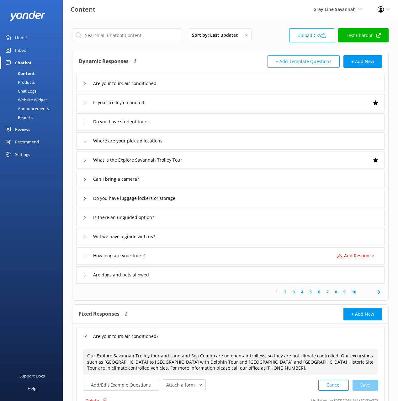
scroll to position [21, 0]
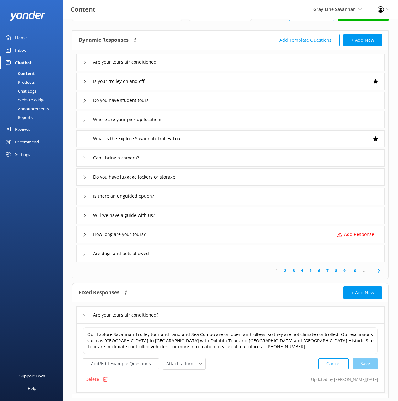
click at [106, 378] on icon at bounding box center [105, 379] width 5 height 5
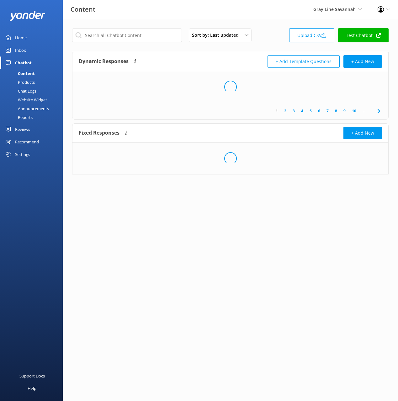
scroll to position [0, 0]
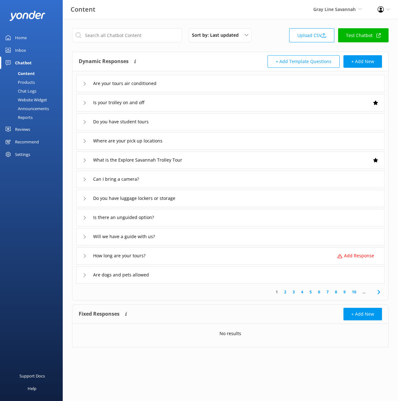
click at [280, 40] on div "Sort by: Last updated Title (A-Z) Last updated Upload CSV Test Chatbot" at bounding box center [230, 37] width 317 height 18
click at [206, 294] on div "1 2 3 4 5 6 7 8 9 10 ..." at bounding box center [230, 292] width 313 height 17
click at [218, 217] on div "Is there an unguided option?" at bounding box center [230, 217] width 308 height 17
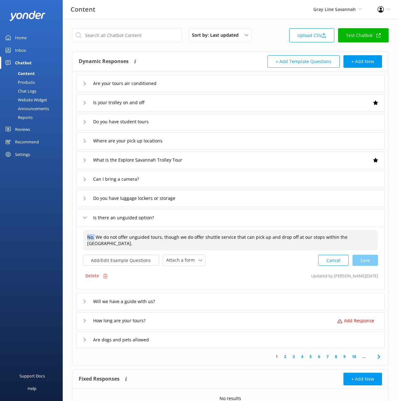
drag, startPoint x: 92, startPoint y: 236, endPoint x: 85, endPoint y: 236, distance: 6.6
click at [85, 236] on div "No. We do not offer unguided tours, though we do offer shuttle service that can…" at bounding box center [230, 240] width 295 height 20
drag, startPoint x: 92, startPoint y: 237, endPoint x: 78, endPoint y: 236, distance: 14.5
click at [77, 236] on div "No. We do not offer unguided tours, though we do offer shuttle service that can…" at bounding box center [230, 257] width 308 height 63
type textarea "We do not offer unguided tours, though we do offer shuttle service that can pic…"
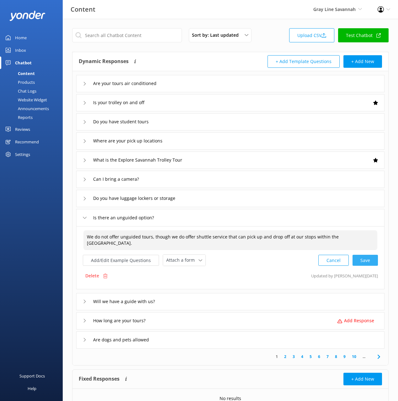
click at [374, 263] on div "Cancel Save" at bounding box center [348, 260] width 60 height 12
click at [183, 104] on div "Is your trolley on and off" at bounding box center [230, 102] width 308 height 17
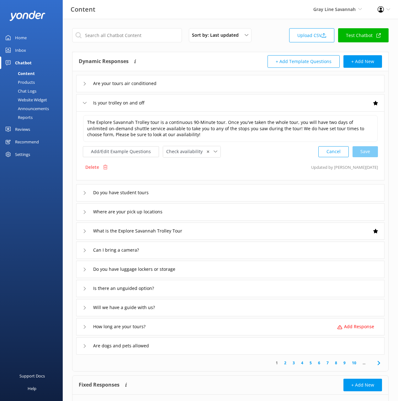
click at [193, 212] on div "Where are your pick up locations" at bounding box center [230, 211] width 308 height 17
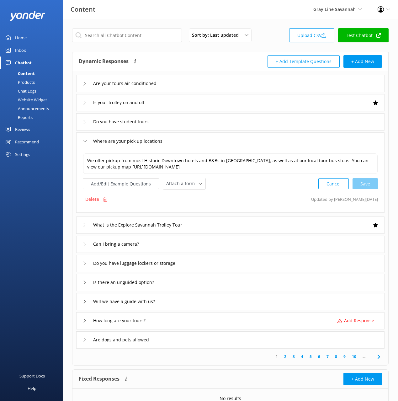
click at [206, 221] on div "What is the Explore Savannah Trolley Tour" at bounding box center [230, 224] width 308 height 17
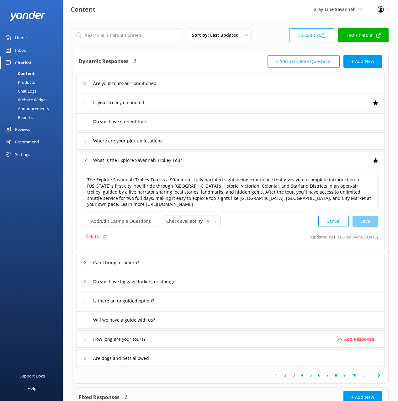
click at [219, 259] on div "Can I bring a camera?" at bounding box center [230, 262] width 308 height 17
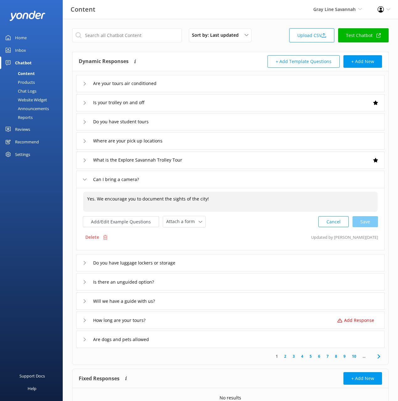
click at [104, 199] on span "Yes. We encourage you to document the sights of the city!" at bounding box center [148, 199] width 122 height 6
drag, startPoint x: 96, startPoint y: 199, endPoint x: 85, endPoint y: 197, distance: 11.1
click at [85, 197] on textarea "Yes. We encourage you to document the sights of the city!" at bounding box center [230, 201] width 294 height 19
type textarea "We encourage you to document the sights of the city!"
click at [364, 219] on div "Cancel Loading.." at bounding box center [348, 221] width 59 height 12
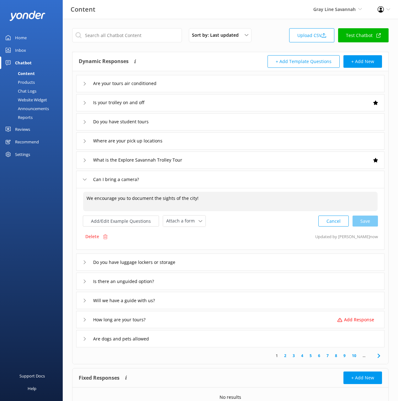
click at [216, 260] on div "Do you have luggage lockers or storage" at bounding box center [230, 262] width 308 height 17
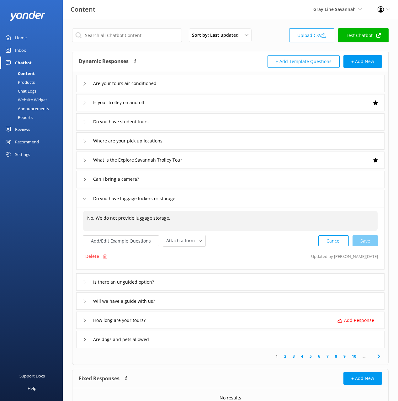
click at [126, 218] on span "No. We do not provide luggage storage." at bounding box center [128, 218] width 83 height 6
drag, startPoint x: 94, startPoint y: 217, endPoint x: 78, endPoint y: 218, distance: 16.0
click at [78, 218] on div "No. We do not provide luggage storage. No. We do not provide luggage storage. A…" at bounding box center [230, 238] width 308 height 62
type textarea "We do not provide luggage storage."
click at [371, 243] on div "Cancel Loading.." at bounding box center [348, 240] width 59 height 12
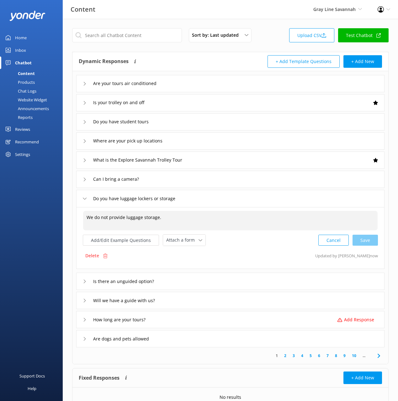
click at [209, 281] on div "Is there an unguided option?" at bounding box center [230, 281] width 308 height 17
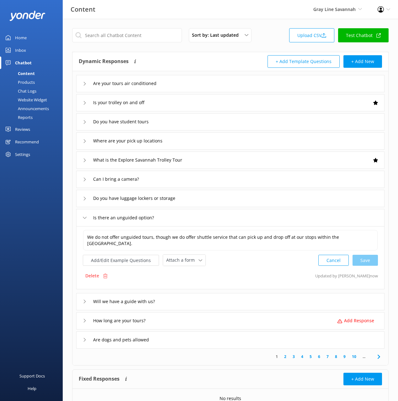
click at [189, 301] on div "Will we have a guide with us?" at bounding box center [230, 301] width 308 height 17
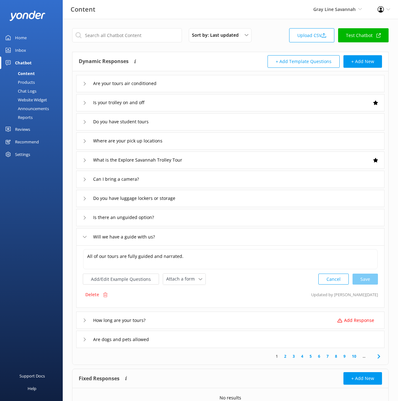
click at [192, 315] on div "How long are your tours? Add Response" at bounding box center [230, 320] width 308 height 17
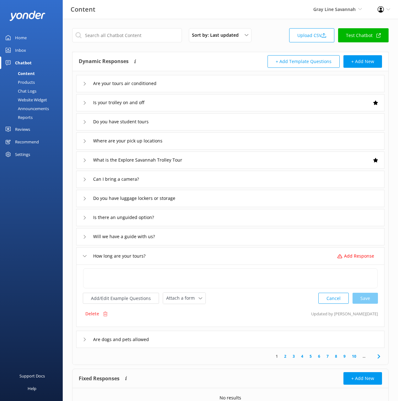
click at [210, 335] on div "Are dogs and pets allowed" at bounding box center [230, 339] width 308 height 17
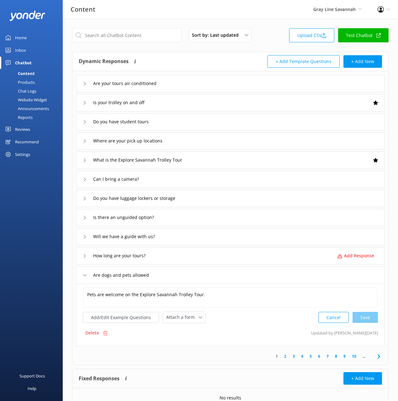
drag, startPoint x: 382, startPoint y: 360, endPoint x: 372, endPoint y: 333, distance: 28.7
click at [381, 359] on icon at bounding box center [379, 357] width 8 height 8
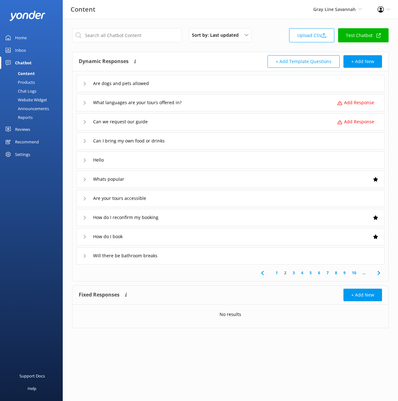
click at [276, 272] on link "1" at bounding box center [277, 273] width 8 height 6
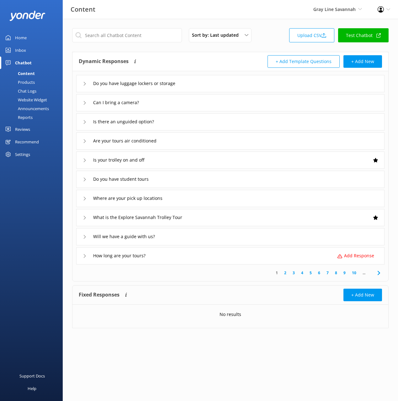
click at [286, 273] on link "2" at bounding box center [285, 273] width 8 height 6
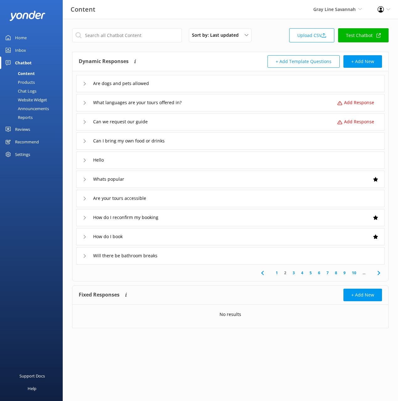
click at [214, 104] on div "What languages are your tours offered in? Add Response" at bounding box center [230, 102] width 308 height 17
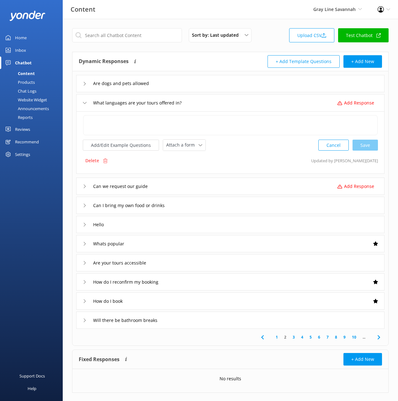
drag, startPoint x: 230, startPoint y: 189, endPoint x: 224, endPoint y: 197, distance: 9.9
click at [230, 189] on div "Can we request our guide Add Response" at bounding box center [230, 186] width 308 height 17
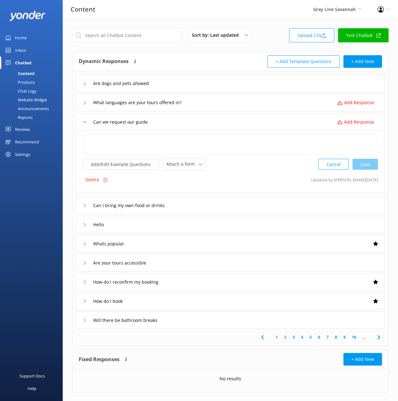
click at [220, 199] on div "Can I bring my own food or drinks" at bounding box center [230, 205] width 308 height 17
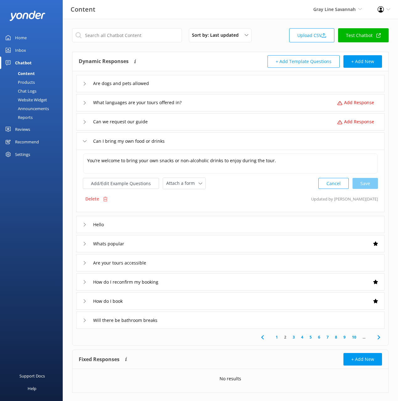
click at [216, 221] on div "Hello" at bounding box center [230, 224] width 308 height 17
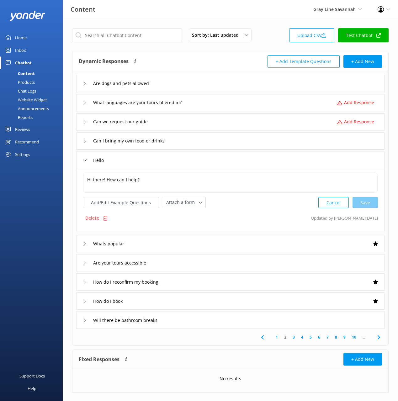
drag, startPoint x: 31, startPoint y: 88, endPoint x: 53, endPoint y: 91, distance: 22.5
click at [31, 88] on div "Chat Logs" at bounding box center [20, 91] width 33 height 9
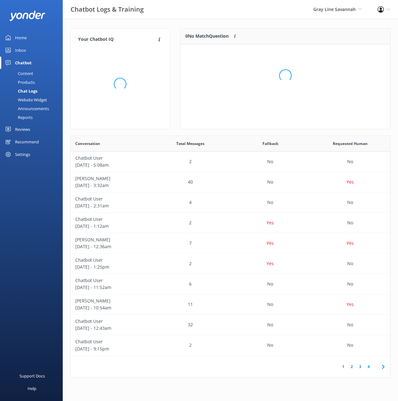
scroll to position [220, 320]
drag, startPoint x: 271, startPoint y: 15, endPoint x: 235, endPoint y: 16, distance: 36.7
click at [268, 15] on div "Chatbot Logs & Training Gray Line Savannah Black Cat Cruises Banff Airporter In…" at bounding box center [199, 9] width 398 height 19
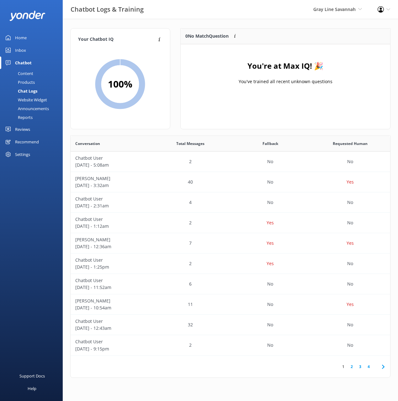
drag, startPoint x: 228, startPoint y: 16, endPoint x: 298, endPoint y: 61, distance: 82.9
click at [228, 16] on div "Chatbot Logs & Training Gray Line Savannah Black Cat Cruises Banff Airporter In…" at bounding box center [199, 9] width 398 height 19
drag, startPoint x: 17, startPoint y: 37, endPoint x: 57, endPoint y: 39, distance: 40.2
click at [17, 37] on div "Home" at bounding box center [21, 37] width 12 height 13
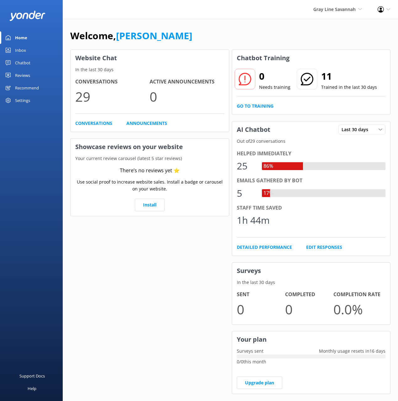
click at [250, 35] on div "Welcome, [PERSON_NAME]" at bounding box center [230, 38] width 320 height 21
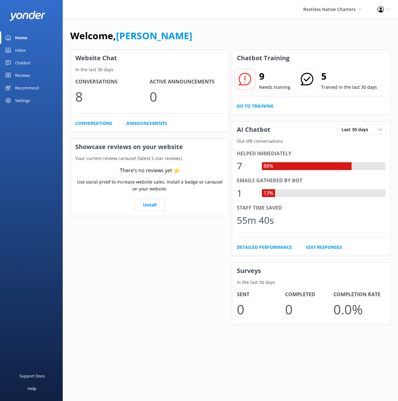
drag, startPoint x: 46, startPoint y: 70, endPoint x: 40, endPoint y: 67, distance: 6.2
click at [45, 69] on link "Reviews" at bounding box center [31, 75] width 63 height 13
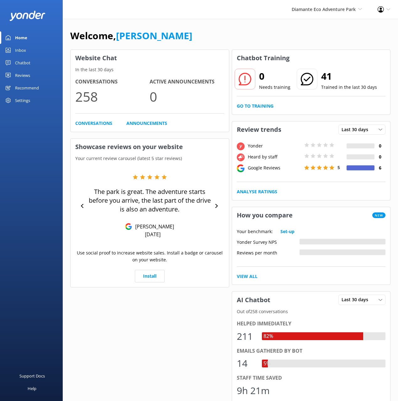
drag, startPoint x: 23, startPoint y: 62, endPoint x: 50, endPoint y: 61, distance: 27.3
click at [23, 62] on div "Chatbot" at bounding box center [22, 62] width 15 height 13
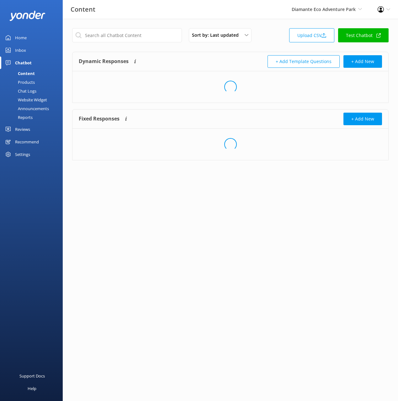
click at [212, 55] on div "Dynamic Responses The chatbot will generate a response based on the content inf…" at bounding box center [155, 61] width 152 height 13
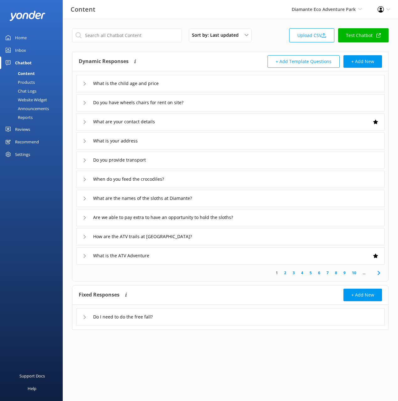
drag, startPoint x: 201, startPoint y: 52, endPoint x: 212, endPoint y: 74, distance: 24.7
click at [201, 52] on div "Dynamic Responses The chatbot will generate a response based on the content inf…" at bounding box center [230, 61] width 316 height 19
click at [222, 86] on div "What is the child age and price" at bounding box center [230, 83] width 308 height 17
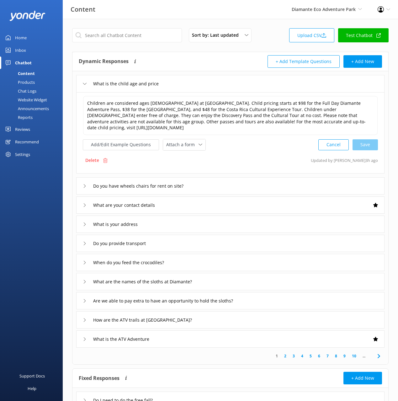
drag, startPoint x: 222, startPoint y: 85, endPoint x: 229, endPoint y: 138, distance: 53.2
click at [222, 85] on div "What is the child age and price" at bounding box center [230, 83] width 308 height 17
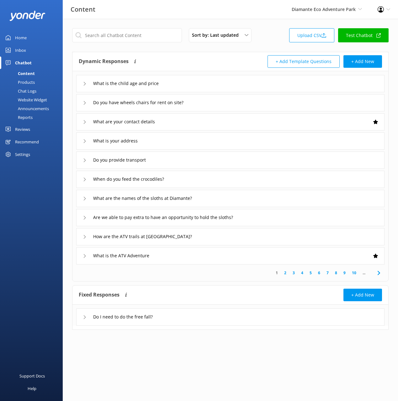
click at [254, 100] on div "Do you have wheels chairs for rent on site?" at bounding box center [230, 102] width 308 height 17
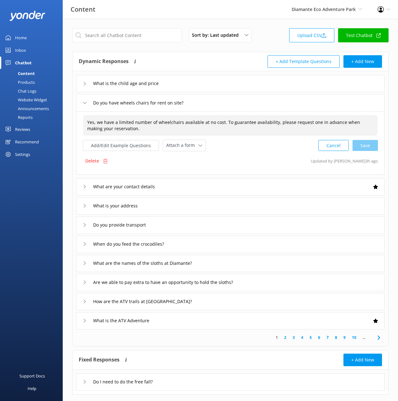
click at [102, 122] on span "Yes, we have a limited number of wheelchairs available at no cost. To guarantee…" at bounding box center [223, 125] width 273 height 12
drag, startPoint x: 100, startPoint y: 122, endPoint x: 93, endPoint y: 114, distance: 10.0
click at [93, 114] on div "Yes, we have a limited number of wheelchairs available at no cost. To guarantee…" at bounding box center [230, 142] width 308 height 63
type textarea "We have a limited number of wheelchairs available at no cost. To guarantee avai…"
click at [369, 145] on div "Cancel Save" at bounding box center [348, 146] width 60 height 12
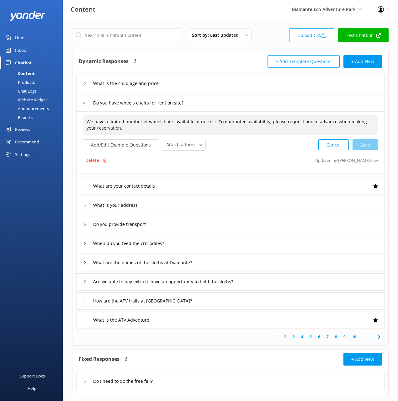
click at [184, 186] on div "What are your contact details" at bounding box center [230, 186] width 308 height 17
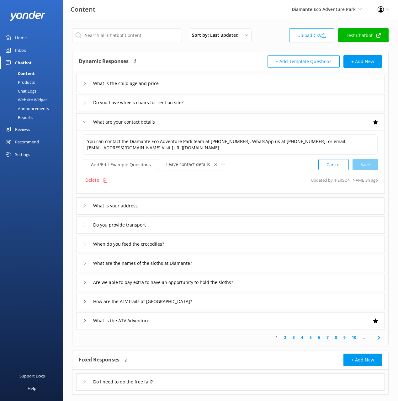
click at [178, 204] on div "What is your address" at bounding box center [230, 205] width 308 height 17
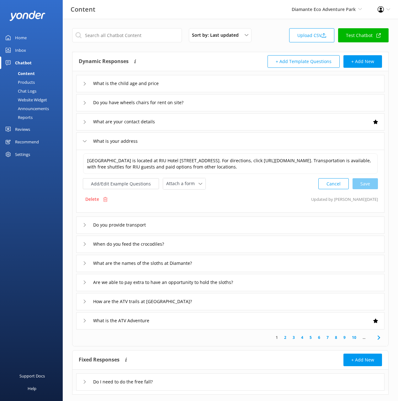
click at [200, 228] on div "Do you provide transport" at bounding box center [230, 224] width 308 height 17
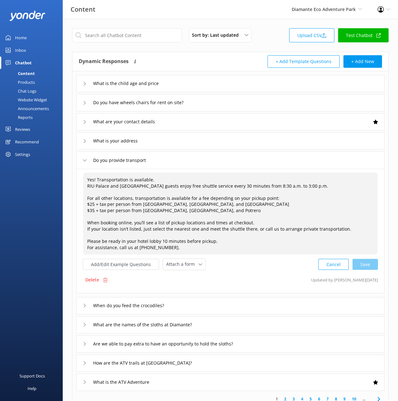
click at [119, 202] on span "Yes! Transportation is available. RIU Palace and RIU Guanacaste guests enjoy fr…" at bounding box center [219, 214] width 264 height 74
drag, startPoint x: 96, startPoint y: 178, endPoint x: 83, endPoint y: 179, distance: 12.9
click at [83, 179] on textarea "Yes! Transportation is available. RIU Palace and RIU Guanacaste guests enjoy fr…" at bounding box center [230, 213] width 294 height 81
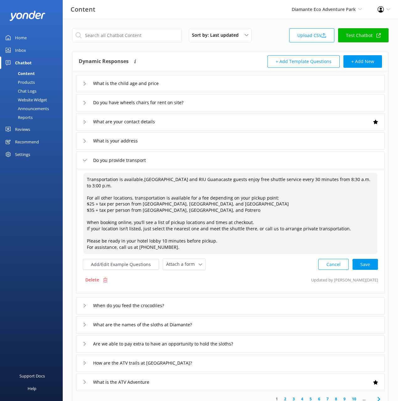
click at [89, 241] on textarea "Transportation is available.RIU Palace and RIU Guanacaste guests enjoy free shu…" at bounding box center [230, 213] width 294 height 81
click at [86, 241] on textarea "Transportation is available.RIU Palace and RIU Guanacaste guests enjoy free shu…" at bounding box center [230, 213] width 294 height 81
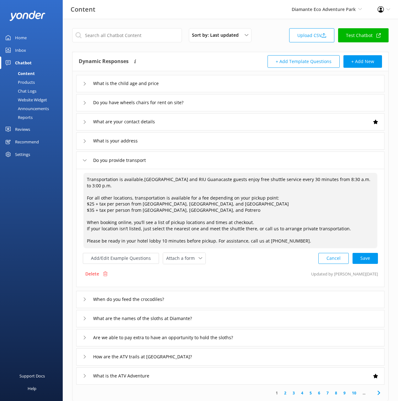
click at [86, 222] on textarea "Transportation is available.RIU Palace and RIU Guanacaste guests enjoy free shu…" at bounding box center [230, 210] width 294 height 75
type textarea "Transportation is available.RIU Palace and RIU Guanacaste guests enjoy free shu…"
click at [204, 212] on textarea "Transportation is available.RIU Palace and RIU Guanacaste guests enjoy free shu…" at bounding box center [230, 210] width 294 height 75
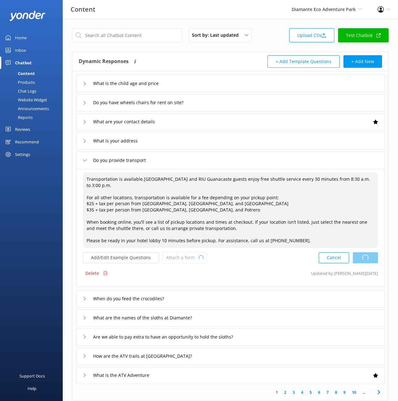
click at [367, 253] on div "Cancel Loading.." at bounding box center [348, 258] width 59 height 12
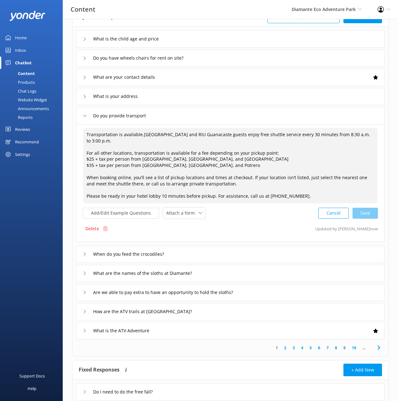
click at [245, 246] on div "When do you feed the crocodiles?" at bounding box center [230, 254] width 308 height 17
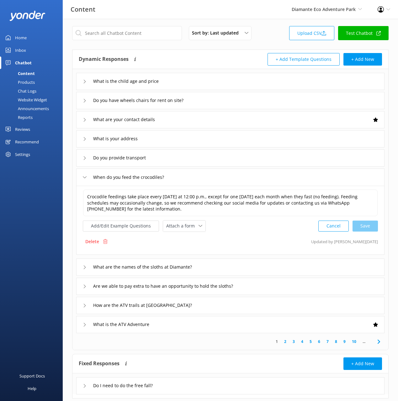
scroll to position [2, 0]
click at [165, 176] on div "When do you feed the crocodiles?" at bounding box center [134, 177] width 88 height 9
click at [165, 177] on input "When do you feed the crocodiles?" at bounding box center [134, 177] width 88 height 9
type input "When do you feed the crocodiles"
click at [163, 188] on div at bounding box center [163, 187] width 8 height 8
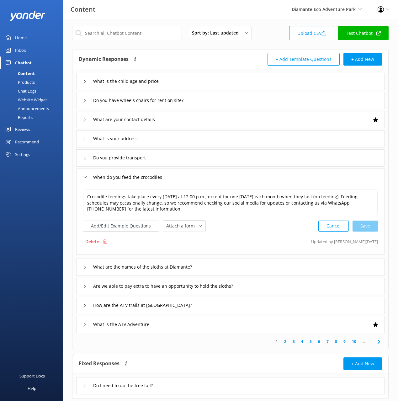
click at [250, 268] on div "What are the names of the sloths at Diamante?" at bounding box center [230, 267] width 308 height 17
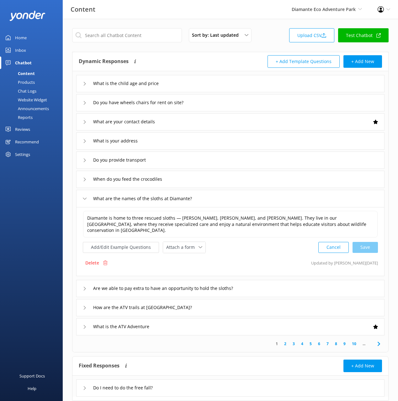
click at [274, 280] on div "Are we able to pay extra to have an opportunity to hold the sloths?" at bounding box center [230, 288] width 308 height 17
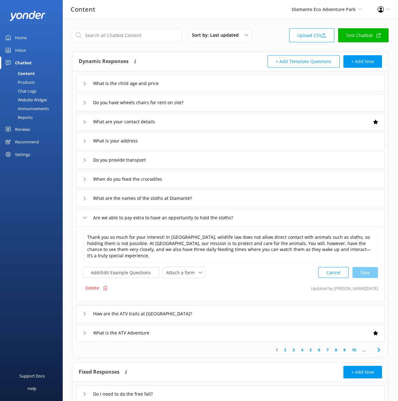
scroll to position [2, 0]
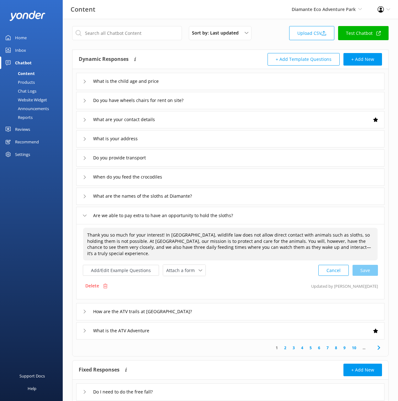
click at [177, 235] on span "Thank you so much for your interest! In Costa Rica, wildlife law does not allow…" at bounding box center [229, 244] width 284 height 24
drag, startPoint x: 163, startPoint y: 234, endPoint x: 156, endPoint y: 226, distance: 10.7
click at [156, 226] on div "Thank you so much for your interest! In Costa Rica, wildlife law does not allow…" at bounding box center [230, 261] width 308 height 75
type textarea "In Costa Rica, wildlife law does not allow direct contact with animals such as …"
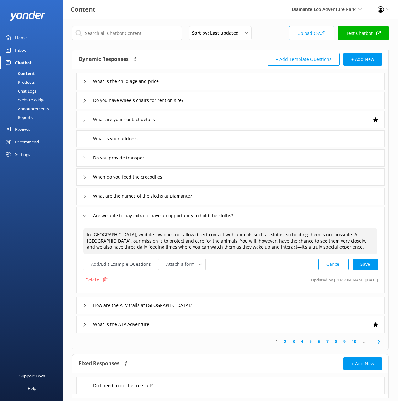
drag, startPoint x: 363, startPoint y: 266, endPoint x: 350, endPoint y: 274, distance: 15.3
click at [363, 266] on div "Cancel Save" at bounding box center [348, 265] width 60 height 12
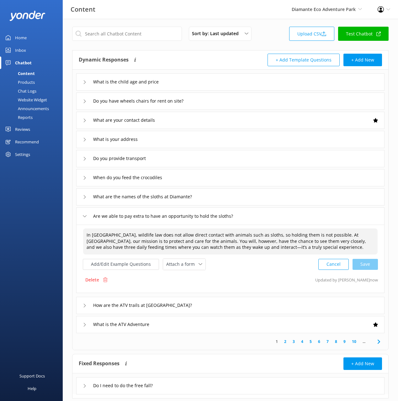
click at [254, 307] on div "How are the ATV trails at Diamante Eco Adventure Park?" at bounding box center [230, 305] width 308 height 17
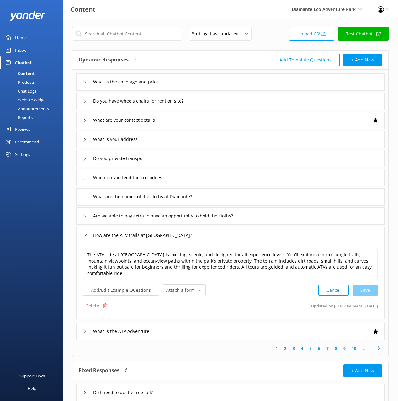
scroll to position [2, 0]
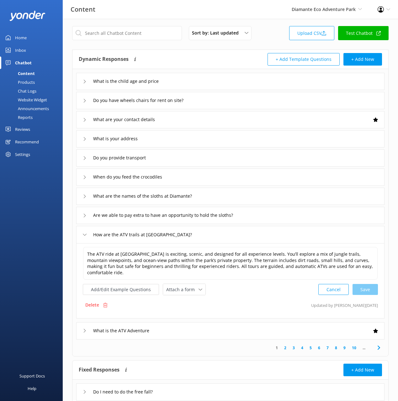
click at [219, 325] on div "What is the ATV Adventure" at bounding box center [230, 330] width 308 height 17
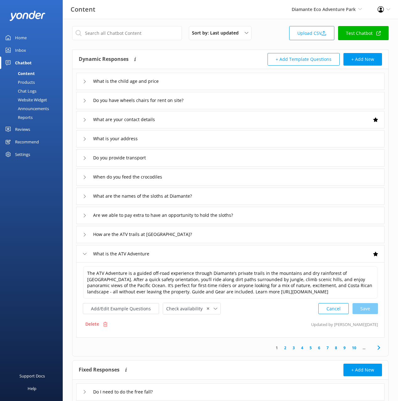
scroll to position [8, 0]
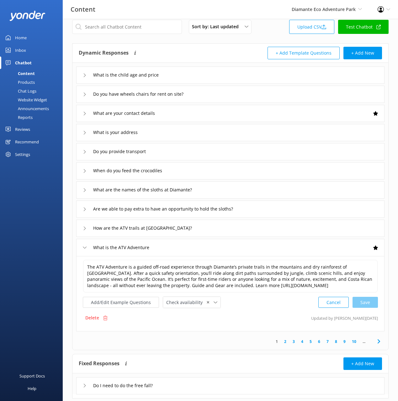
click at [211, 382] on div "Do I need to do the free fall?" at bounding box center [230, 385] width 308 height 17
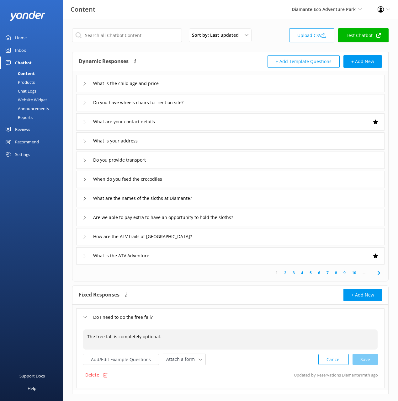
click at [150, 341] on div "The free fall is completely optional." at bounding box center [230, 339] width 295 height 20
click at [135, 337] on textarea "The free fall is completely optional." at bounding box center [230, 339] width 294 height 19
click at [361, 59] on button "+ Add New" at bounding box center [363, 61] width 39 height 13
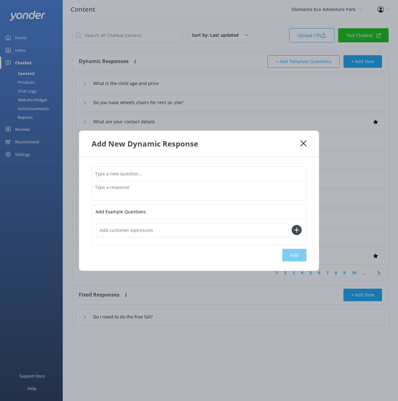
click at [227, 169] on input "text" at bounding box center [199, 174] width 214 height 14
type input "Do I need to do the freefall"
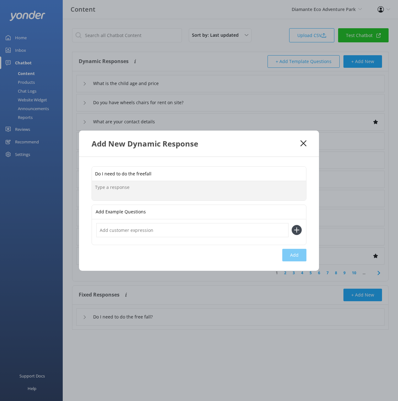
paste textarea "The free fall is completely optional."
type textarea "The free fall is completely optional."
drag, startPoint x: 296, startPoint y: 262, endPoint x: 294, endPoint y: 258, distance: 3.7
click at [295, 259] on div "Do I need to do the freefall The free fall is completely optional. The free fal…" at bounding box center [199, 214] width 240 height 114
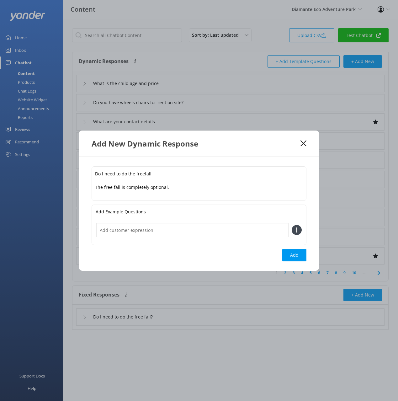
click at [291, 252] on button "Add" at bounding box center [294, 255] width 24 height 13
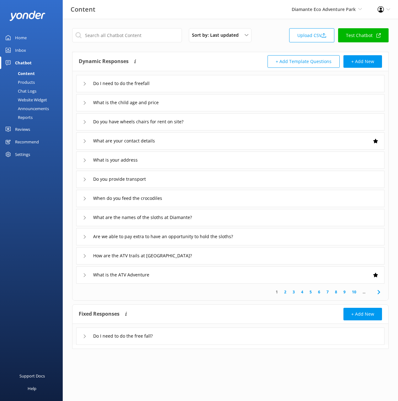
drag, startPoint x: 190, startPoint y: 333, endPoint x: 182, endPoint y: 340, distance: 10.2
click at [190, 333] on div "Do I need to do the free fall?" at bounding box center [230, 336] width 308 height 17
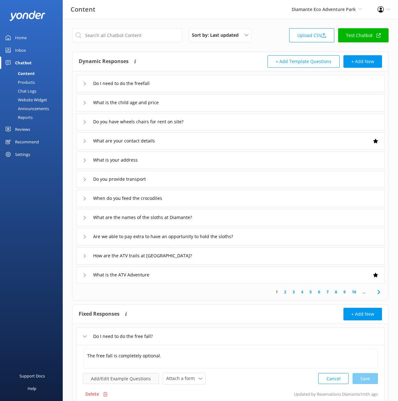
scroll to position [15, 0]
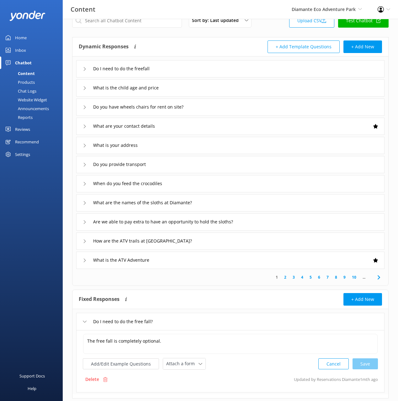
click at [103, 376] on div "Delete" at bounding box center [96, 379] width 27 height 12
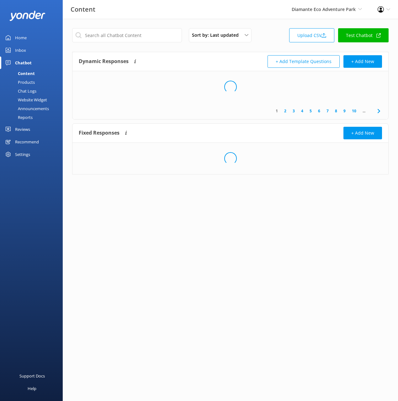
scroll to position [0, 0]
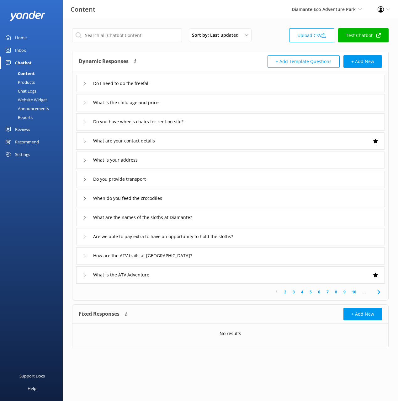
click at [377, 291] on icon at bounding box center [379, 292] width 8 height 8
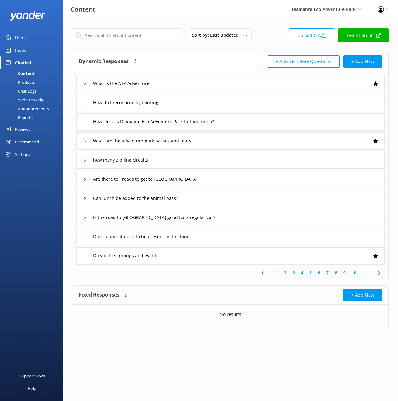
click at [199, 159] on div "how many zip line circuits" at bounding box center [230, 160] width 308 height 17
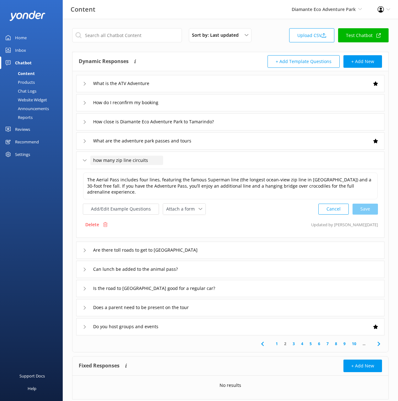
click at [95, 159] on span "how many zip line circuits" at bounding box center [120, 160] width 55 height 7
click at [96, 159] on input "how many zip line circuits" at bounding box center [126, 160] width 73 height 9
type input "How many zip line circuits"
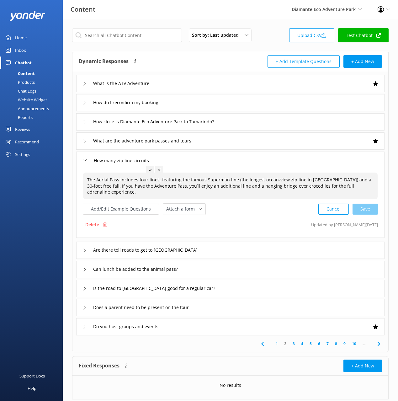
drag, startPoint x: 148, startPoint y: 169, endPoint x: 194, endPoint y: 185, distance: 48.4
click at [148, 169] on div at bounding box center [150, 170] width 8 height 8
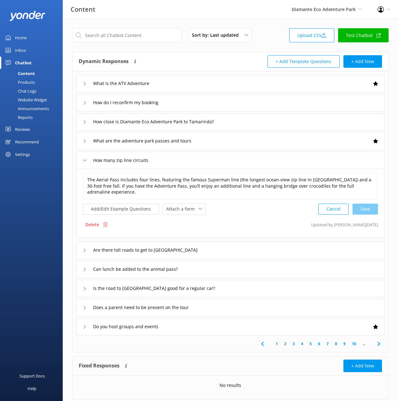
click at [262, 244] on div "Are there toll roads to get to Diamante Adventure Park" at bounding box center [230, 250] width 308 height 17
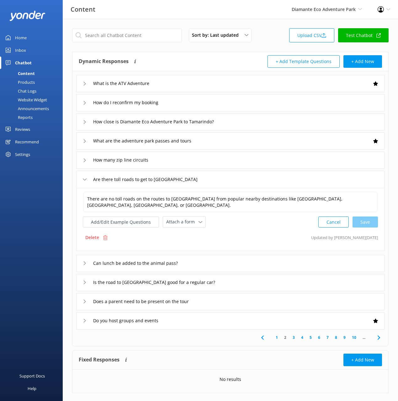
click at [240, 263] on div "Can lunch be added to the animal pass?" at bounding box center [230, 263] width 308 height 17
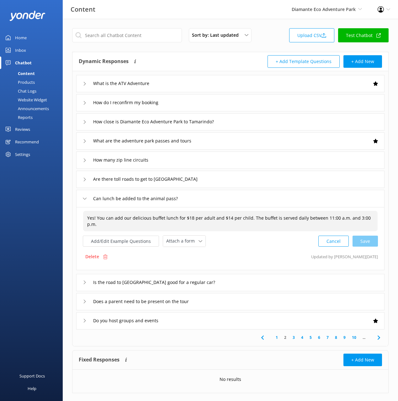
click at [93, 217] on span "Yes! You can add our delicious buffet lunch for $18 per adult and $14 per child…" at bounding box center [229, 221] width 284 height 12
drag, startPoint x: 97, startPoint y: 218, endPoint x: 83, endPoint y: 216, distance: 14.2
click at [83, 216] on div "Yes! You can add our delicious buffet lunch for $18 per adult and $14 per child…" at bounding box center [230, 221] width 295 height 21
type textarea "You can add our delicious buffet lunch for $18 per adult and $14 per child. The…"
click at [367, 244] on div "Cancel Save" at bounding box center [348, 241] width 60 height 12
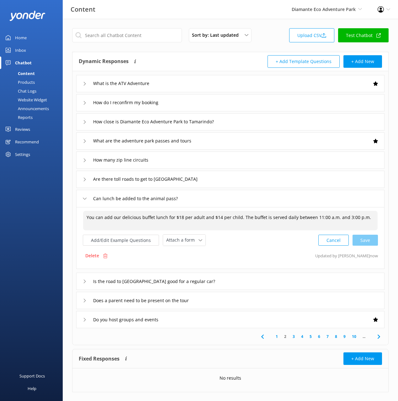
click at [377, 338] on icon at bounding box center [379, 337] width 8 height 8
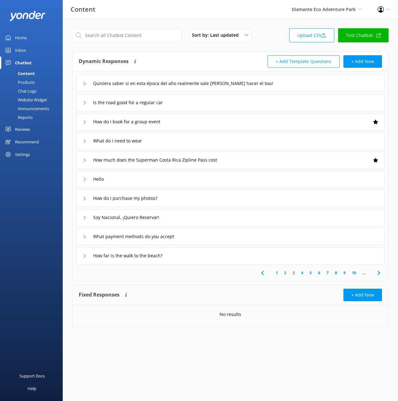
click at [291, 81] on div "Quisiera saber si en esta época del año realmente vale la pena hacer el tour" at bounding box center [230, 83] width 308 height 17
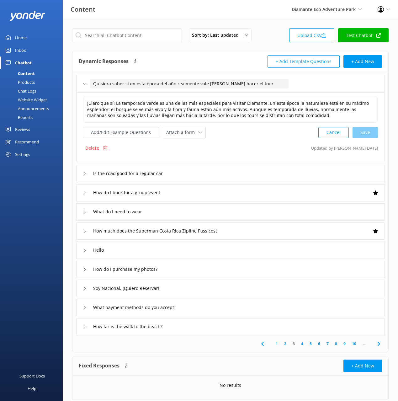
click at [189, 85] on span "Quisiera saber si en esta época del año realmente vale la pena hacer el tour" at bounding box center [183, 83] width 180 height 7
click at [201, 84] on input "Quisiera saber si en esta época del año realmente vale la pena hacer el tour" at bounding box center [189, 83] width 198 height 9
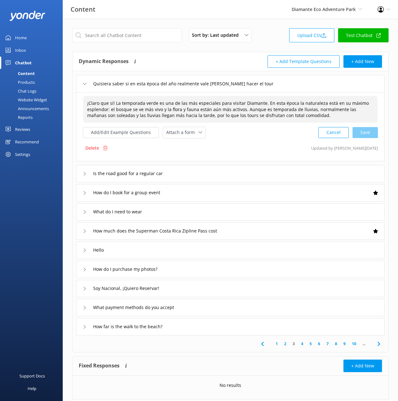
click at [235, 106] on span "¡Claro que sí! La temporada verde es una de las más especiales para visitar Dia…" at bounding box center [228, 109] width 282 height 18
click at [284, 110] on textarea "¡Claro que sí! La temporada verde es una de las más especiales para visitar Dia…" at bounding box center [230, 109] width 294 height 26
click at [242, 114] on span "¡Claro que sí! La temporada verde es una de las más especiales para visitar Dia…" at bounding box center [228, 109] width 282 height 18
click at [242, 114] on textarea "¡Claro que sí! La temporada verde es una de las más especiales para visitar Dia…" at bounding box center [230, 109] width 294 height 26
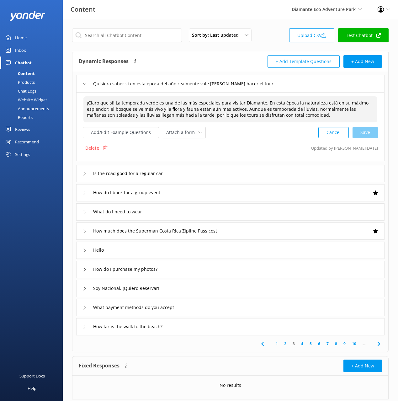
type textarea "Of course! The green season is one of the best times to visit Diamante. At this…"
click at [363, 132] on div "Cancel Save" at bounding box center [348, 133] width 60 height 12
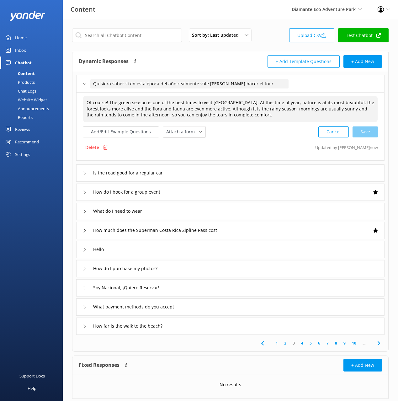
click at [210, 83] on span "Quisiera saber si en esta época del año realmente vale la pena hacer el tour" at bounding box center [183, 83] width 180 height 7
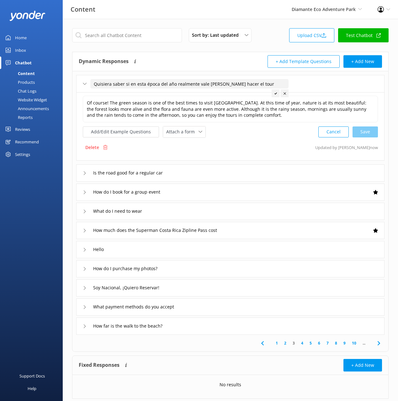
click at [210, 83] on input "Quisiera saber si en esta época del año realmente vale la pena hacer el tour" at bounding box center [189, 83] width 198 height 9
click at [137, 133] on button "Add/Edit Example Questions" at bounding box center [121, 131] width 76 height 11
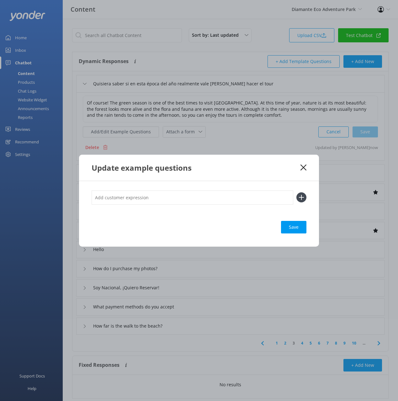
click at [271, 195] on input "text" at bounding box center [193, 197] width 202 height 14
paste input "Quisiera saber si en esta época del año realmente vale la pena hacer el tour"
type input "Quisiera saber si en esta época del año realmente vale la pena hacer el tour"
click at [302, 197] on use at bounding box center [301, 197] width 5 height 5
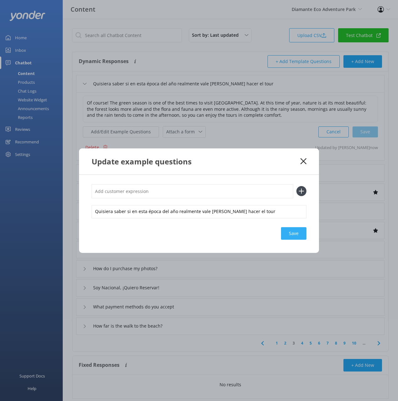
click at [302, 236] on div "Save" at bounding box center [293, 233] width 25 height 13
drag, startPoint x: 303, startPoint y: 161, endPoint x: 366, endPoint y: 157, distance: 63.5
click at [303, 161] on use at bounding box center [304, 161] width 6 height 6
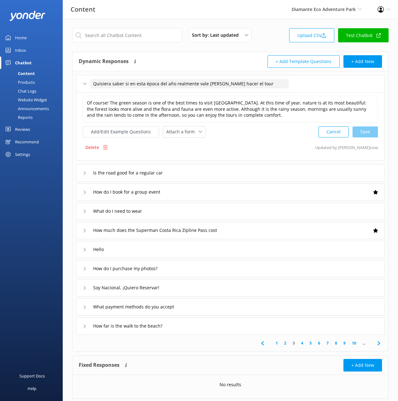
click at [170, 82] on span "Quisiera saber si en esta época del año realmente vale la pena hacer el tour" at bounding box center [183, 83] width 180 height 7
click at [164, 83] on input "Quisiera saber si en esta época del año realmente vale la pena hacer el tour" at bounding box center [189, 83] width 198 height 9
type input "I would like to know if it is really worth taking the tour at this time of year"
click at [282, 95] on div at bounding box center [283, 93] width 8 height 8
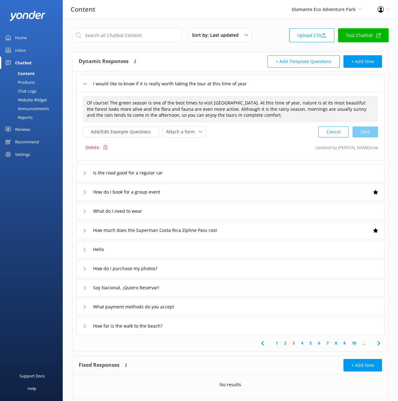
click at [112, 104] on span "Of course! The green season is one of the best times to visit Diamante. At this…" at bounding box center [227, 109] width 280 height 18
drag, startPoint x: 108, startPoint y: 103, endPoint x: 79, endPoint y: 99, distance: 29.1
click at [79, 99] on div "Of course! The green season is one of the best times to visit Diamante. At this…" at bounding box center [230, 126] width 308 height 68
click at [208, 102] on textarea "The green season is one of the best times to visit Diamante. At this time of ye…" at bounding box center [230, 109] width 295 height 26
type textarea "The green season is one of the best times to visit Diamante! At this time of ye…"
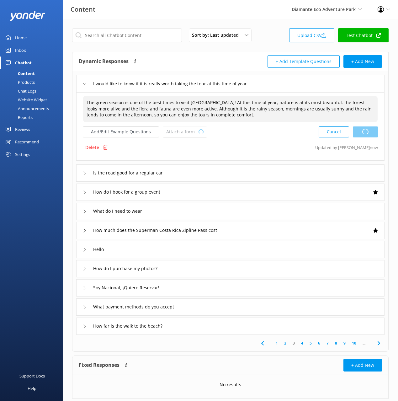
click at [365, 129] on div "Cancel Loading.." at bounding box center [348, 132] width 59 height 12
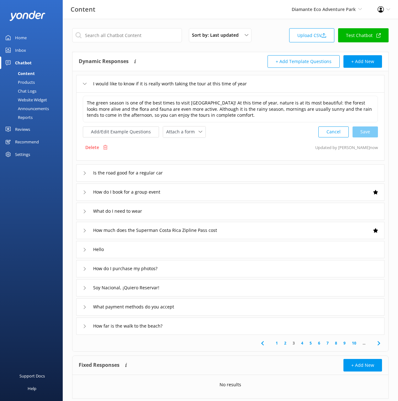
click at [230, 286] on div "Soy Nacional, ¡Quiero Reservar!" at bounding box center [230, 287] width 308 height 17
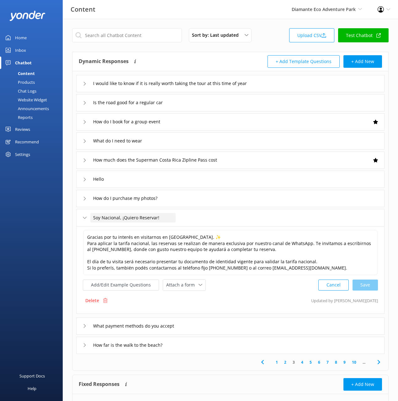
click at [126, 217] on span "Soy Nacional, ¡Quiero Reservar!" at bounding box center [126, 217] width 66 height 7
click at [133, 219] on input "Soy Nacional, ¡Quiero Reservar!" at bounding box center [132, 217] width 85 height 9
click at [135, 218] on span "Soy Nacional, ¡Quiero Reservar!" at bounding box center [126, 217] width 66 height 7
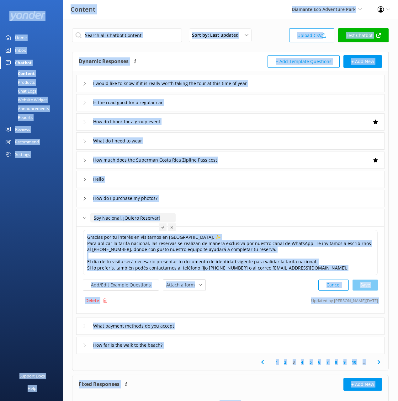
click at [136, 219] on input "Soy Nacional, ¡Quiero Reservar!" at bounding box center [132, 217] width 85 height 9
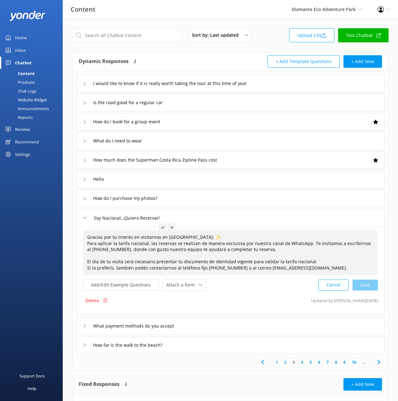
click at [148, 245] on span "Gracias por tu interés en visitarnos en Diamante Eco Adventure Park. ✨ Para apl…" at bounding box center [229, 252] width 284 height 37
click at [139, 245] on textarea "Gracias por tu interés en visitarnos en Diamante Eco Adventure Park. ✨ Para apl…" at bounding box center [230, 252] width 294 height 45
click at [134, 243] on textarea "Gracias por tu interés en visitarnos en Diamante Eco Adventure Park. ✨ Para apl…" at bounding box center [230, 252] width 294 height 45
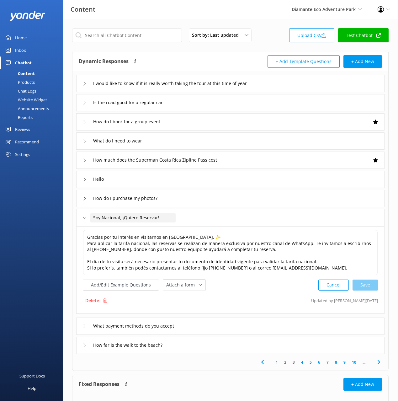
click at [139, 217] on span "Soy Nacional, ¡Quiero Reservar!" at bounding box center [126, 217] width 66 height 7
click at [139, 217] on input "Soy Nacional, ¡Quiero Reservar!" at bounding box center [132, 217] width 85 height 9
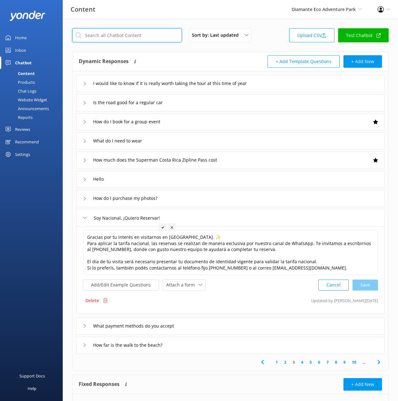
click at [137, 35] on input "text" at bounding box center [127, 35] width 110 height 14
click at [135, 35] on input "text" at bounding box center [127, 35] width 110 height 14
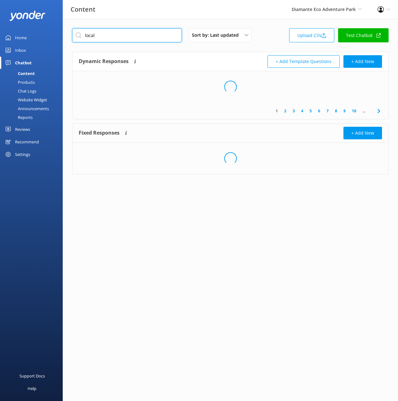
type input "local"
click at [205, 55] on div "Dynamic Responses The chatbot will generate a response based on the content inf…" at bounding box center [230, 61] width 316 height 19
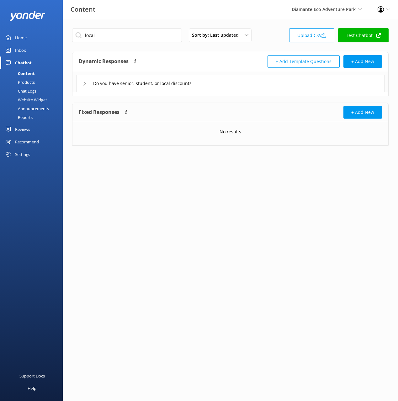
click at [242, 85] on div "Do you have senior, student, or local discounts" at bounding box center [230, 83] width 308 height 17
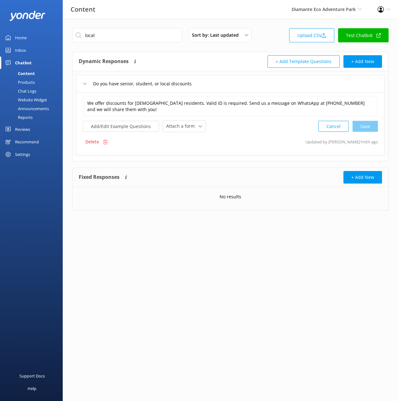
click at [225, 141] on div "Delete Updated by Mikayla 1mth ago" at bounding box center [230, 142] width 295 height 12
drag, startPoint x: 222, startPoint y: 54, endPoint x: 206, endPoint y: 70, distance: 22.6
click at [222, 54] on div "Dynamic Responses The chatbot will generate a response based on the content inf…" at bounding box center [230, 61] width 316 height 19
click at [155, 83] on span "Do you have senior, student, or local discounts" at bounding box center [142, 83] width 99 height 7
drag, startPoint x: 136, startPoint y: 85, endPoint x: 135, endPoint y: 89, distance: 4.6
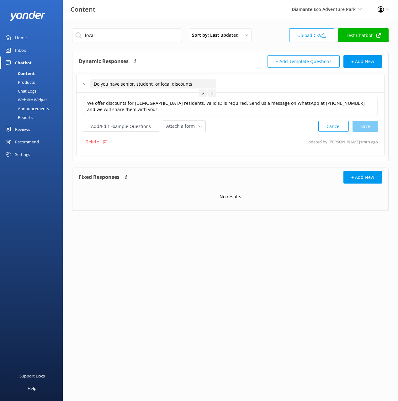
click at [136, 85] on input "Do you have senior, student, or local discounts" at bounding box center [153, 83] width 126 height 9
click at [168, 84] on input "Do you have senior or student, or local discounts" at bounding box center [155, 83] width 131 height 9
type input "Do you have senior or student discounts"
click at [182, 93] on icon at bounding box center [183, 93] width 3 height 3
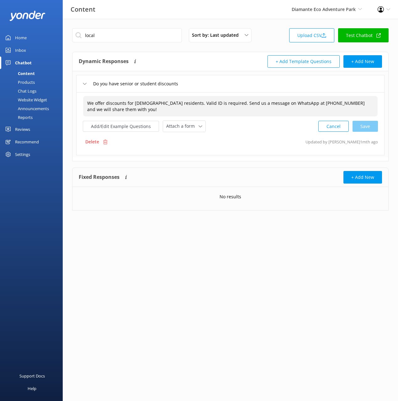
click at [207, 105] on span "We offer discounts for Costa Rican residents. Valid ID is required. Send us a m…" at bounding box center [226, 106] width 278 height 12
click at [206, 105] on textarea "We offer discounts for Costa Rican residents. Valid ID is required. Send us a m…" at bounding box center [230, 106] width 294 height 20
click at [180, 103] on textarea "We offer discounts for Costa Rican residents. Valid ID is required. Send us a m…" at bounding box center [230, 106] width 294 height 20
drag, startPoint x: 218, startPoint y: 105, endPoint x: 238, endPoint y: 105, distance: 20.7
click at [218, 105] on textarea "We offer discounts for Costa Rican residents. Valid ID is required. Send us a m…" at bounding box center [230, 106] width 294 height 20
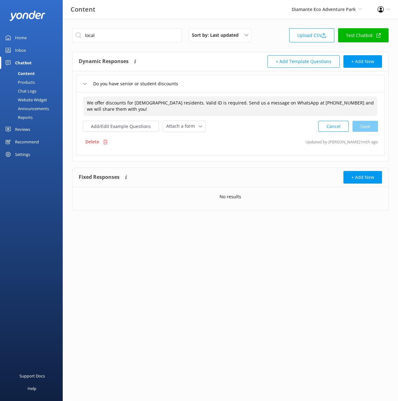
click at [224, 107] on textarea "We offer discounts for Costa Rican residents. Valid ID is required. Send us a m…" at bounding box center [230, 106] width 294 height 20
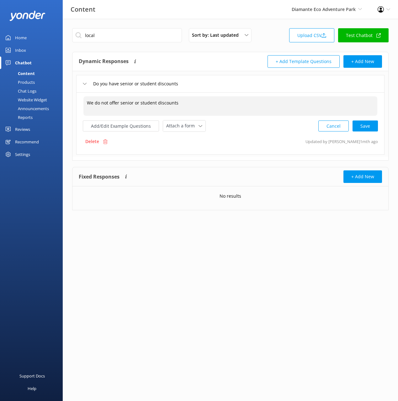
type textarea "We do not offer senior or student discounts"
click at [374, 129] on div "Cancel Save" at bounding box center [348, 126] width 60 height 12
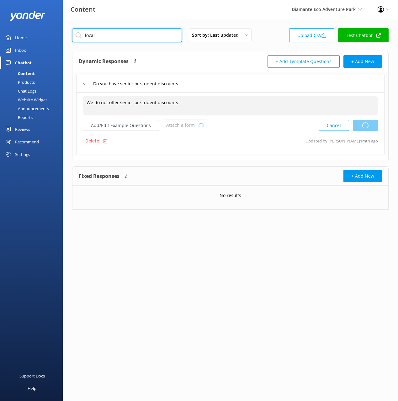
click at [134, 38] on input "local" at bounding box center [127, 35] width 110 height 14
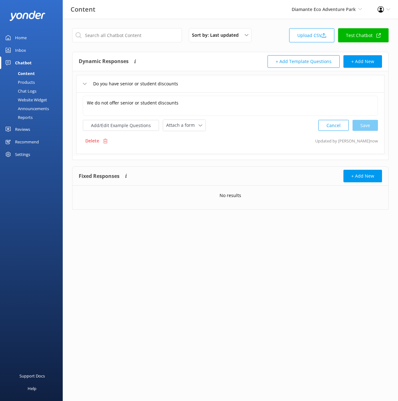
click at [213, 61] on div "Dynamic Responses The chatbot will generate a response based on the content inf…" at bounding box center [155, 61] width 152 height 13
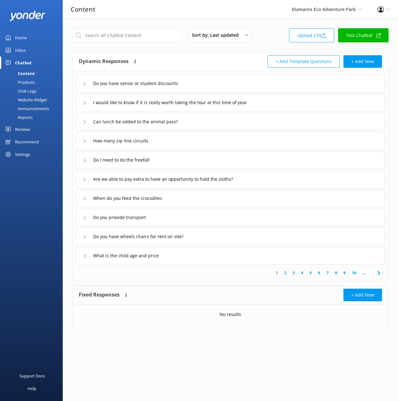
click at [378, 274] on icon at bounding box center [379, 273] width 8 height 8
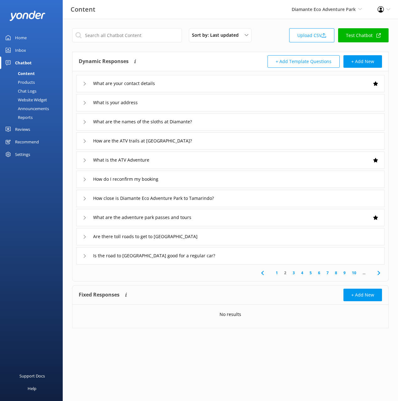
click at [378, 274] on icon at bounding box center [379, 273] width 8 height 8
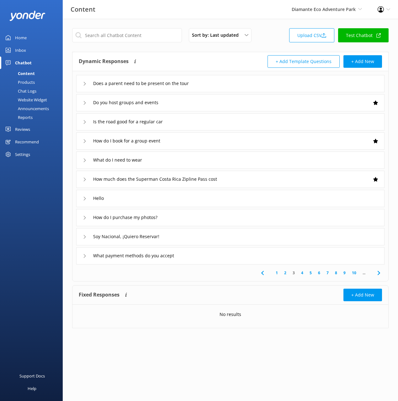
click at [224, 234] on div "Soy Nacional, ¡Quiero Reservar!" at bounding box center [230, 236] width 308 height 17
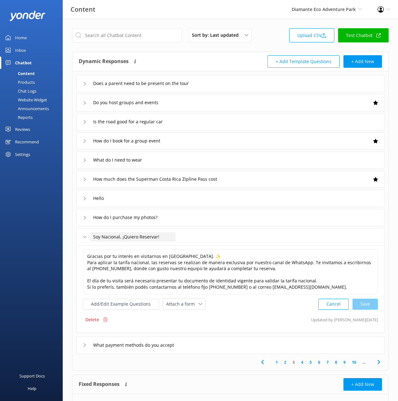
click at [135, 237] on span "Soy Nacional, ¡Quiero Reservar!" at bounding box center [126, 236] width 66 height 7
click at [129, 237] on input "Soy Nacional, ¡Quiero Reservar!" at bounding box center [132, 236] width 85 height 9
click at [133, 303] on button "Add/Edit Example Questions" at bounding box center [121, 304] width 76 height 11
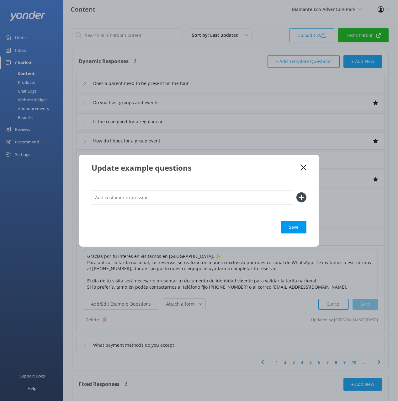
click at [223, 196] on input "text" at bounding box center [193, 197] width 202 height 14
paste input "Soy Nacional, ¡Quiero Reservar!"
type input "Soy Nacional, ¡Quiero Reservar!"
click at [297, 192] on button at bounding box center [302, 197] width 10 height 10
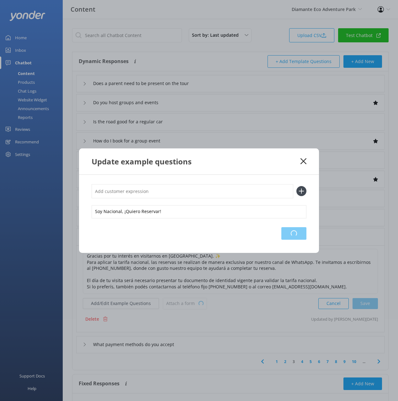
click at [289, 233] on div "Loading.." at bounding box center [293, 233] width 25 height 13
drag, startPoint x: 304, startPoint y: 159, endPoint x: 244, endPoint y: 178, distance: 63.1
click at [304, 159] on icon at bounding box center [304, 161] width 6 height 6
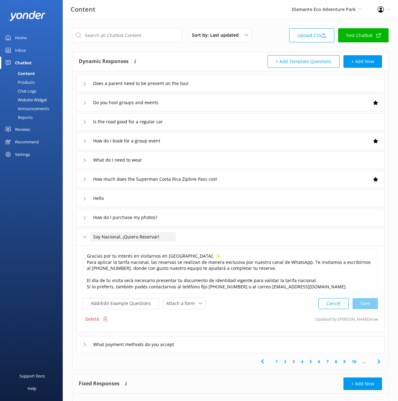
click at [116, 237] on span "Soy Nacional, ¡Quiero Reservar!" at bounding box center [126, 236] width 66 height 7
click at [116, 237] on input "Soy Nacional, ¡Quiero Reservar!" at bounding box center [132, 236] width 85 height 9
type input "Do you offer a local discount"
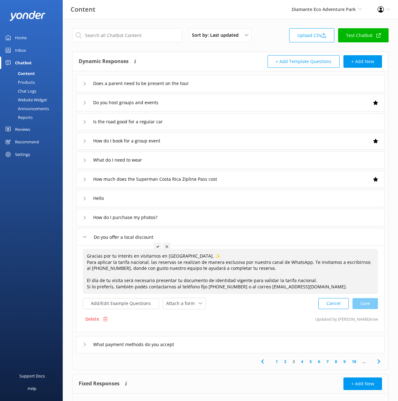
drag, startPoint x: 158, startPoint y: 247, endPoint x: 161, endPoint y: 251, distance: 4.7
click at [158, 247] on icon at bounding box center [158, 246] width 3 height 3
click at [202, 268] on span "Gracias por tu interés en visitarnos en Diamante Eco Adventure Park. ✨ Para apl…" at bounding box center [229, 271] width 284 height 37
click at [194, 268] on textarea "Gracias por tu interés en visitarnos en Diamante Eco Adventure Park. ✨ Para apl…" at bounding box center [230, 271] width 295 height 45
click at [221, 277] on span "Gracias por tu interés en visitarnos en Diamante Eco Adventure Park. ✨ Para apl…" at bounding box center [229, 271] width 284 height 37
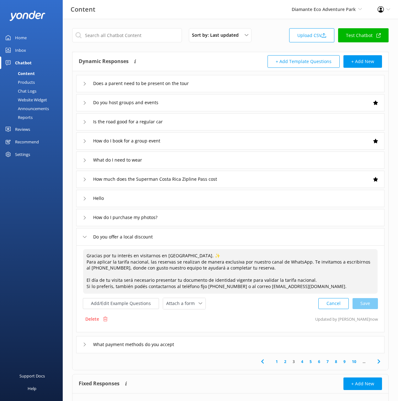
click at [221, 277] on textarea "Gracias por tu interés en visitarnos en Diamante Eco Adventure Park. ✨ Para apl…" at bounding box center [230, 271] width 295 height 45
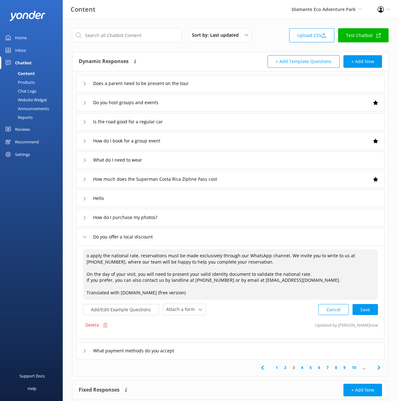
click at [86, 253] on textarea "o apply the national rate, reservations must be made exclusively through our Wh…" at bounding box center [230, 274] width 295 height 51
drag, startPoint x: 142, startPoint y: 262, endPoint x: 121, endPoint y: 258, distance: 21.1
click at [141, 262] on textarea "To apply the national rate, reservations must be made exclusively through our W…" at bounding box center [230, 274] width 295 height 51
click at [115, 257] on textarea "To apply the national rate, reservations must be made exclusively through our W…" at bounding box center [230, 274] width 295 height 51
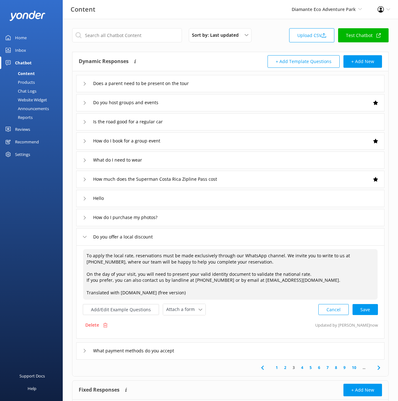
click at [243, 265] on textarea "To apply the local rate, reservations must be made exclusively through our What…" at bounding box center [230, 274] width 295 height 51
click at [299, 261] on textarea "To apply the local rate, reservations must be made exclusively through our What…" at bounding box center [230, 274] width 295 height 51
drag, startPoint x: 291, startPoint y: 275, endPoint x: 198, endPoint y: 283, distance: 93.2
click at [291, 275] on textarea "To apply the local rate, reservations must be made exclusively through our What…" at bounding box center [230, 274] width 295 height 51
click at [86, 278] on textarea "To apply the local rate, reservations must be made exclusively through our What…" at bounding box center [230, 274] width 295 height 51
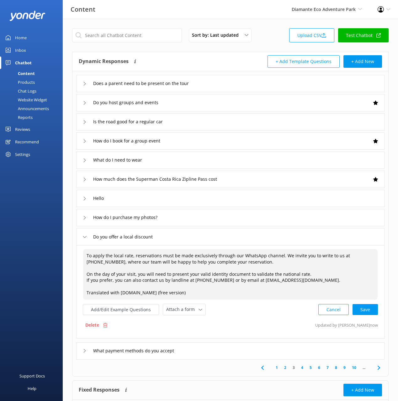
drag, startPoint x: 100, startPoint y: 286, endPoint x: 233, endPoint y: 300, distance: 133.8
click at [232, 300] on div "To apply the local rate, reservations must be made exclusively through our What…" at bounding box center [230, 274] width 295 height 51
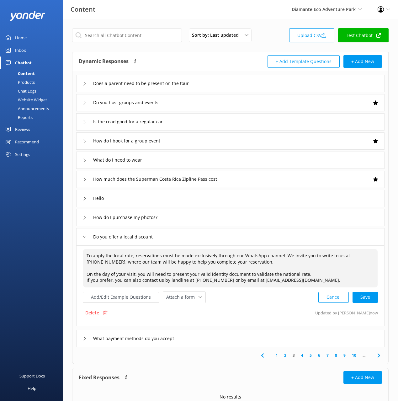
click at [86, 272] on textarea "To apply the local rate, reservations must be made exclusively through our What…" at bounding box center [230, 268] width 295 height 38
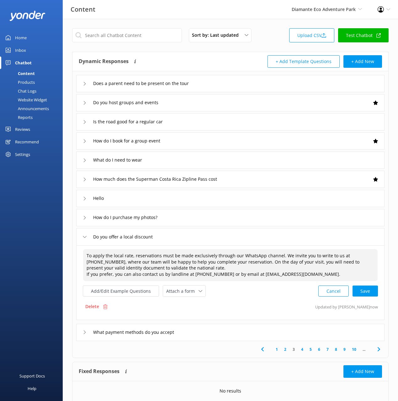
click at [85, 274] on textarea "To apply the local rate, reservations must be made exclusively through our What…" at bounding box center [230, 265] width 295 height 32
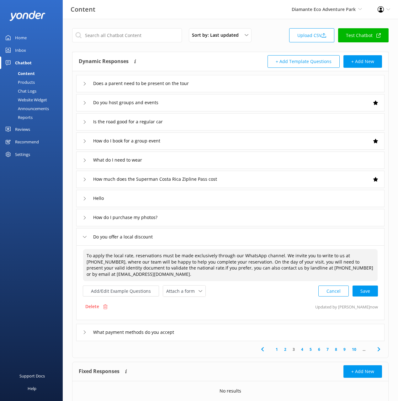
type textarea "To apply the local rate, reservations must be made exclusively through our What…"
click at [367, 289] on div "Cancel Loading.." at bounding box center [348, 291] width 59 height 12
click at [381, 349] on icon at bounding box center [379, 349] width 8 height 8
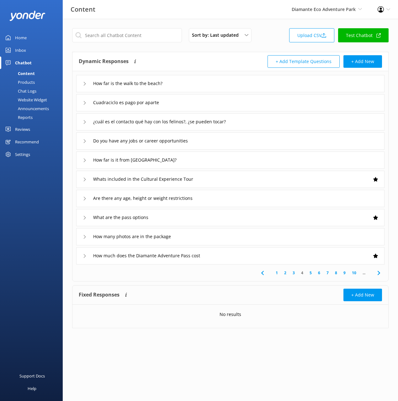
click at [201, 109] on div "Cuadraciclo es pago por aparte" at bounding box center [230, 102] width 308 height 17
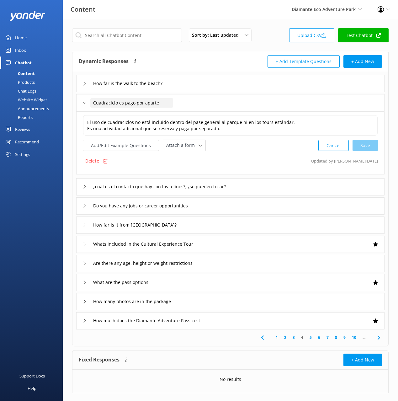
click at [136, 105] on span "Cuadraciclo es pago por aparte" at bounding box center [126, 102] width 66 height 7
click at [136, 103] on input "Cuadraciclo es pago por aparte" at bounding box center [131, 102] width 83 height 9
click at [141, 103] on span "Cuadraciclo es pago por aparte" at bounding box center [126, 102] width 66 height 7
click at [120, 38] on input "text" at bounding box center [127, 35] width 110 height 14
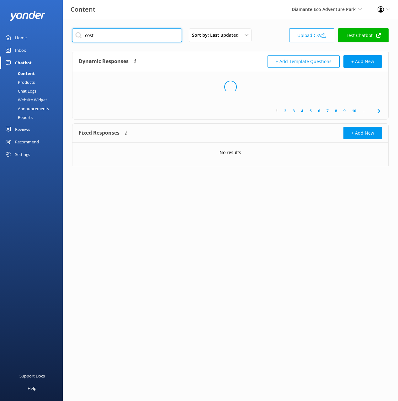
type input "cost"
click at [220, 59] on div "Dynamic Responses The chatbot will generate a response based on the content inf…" at bounding box center [155, 61] width 152 height 13
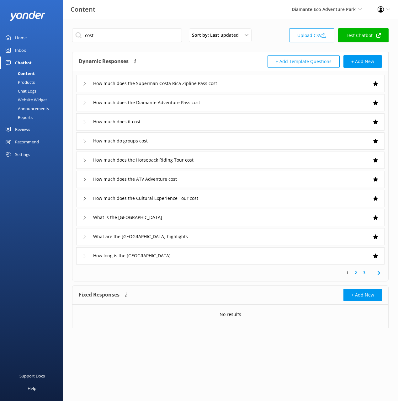
click at [382, 274] on icon at bounding box center [379, 273] width 8 height 8
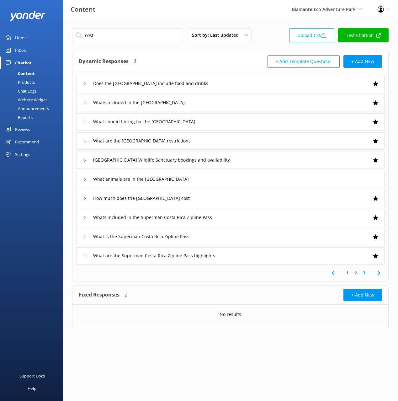
click at [382, 273] on icon at bounding box center [379, 273] width 8 height 8
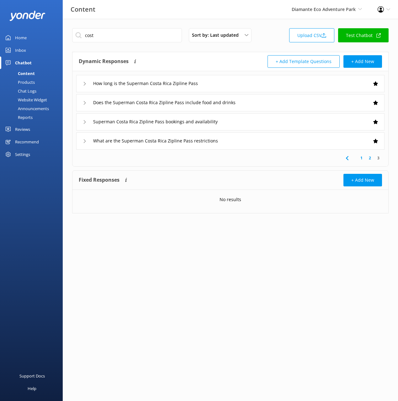
click at [361, 158] on link "1" at bounding box center [361, 158] width 8 height 6
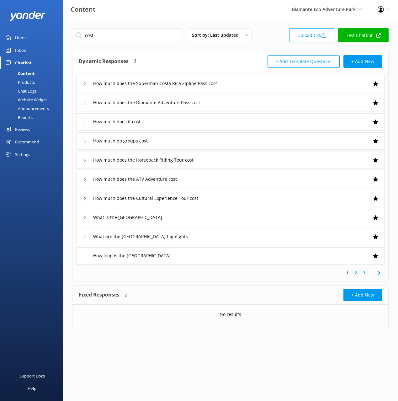
click at [220, 180] on div "How much does the ATV Adventure cost" at bounding box center [230, 179] width 308 height 17
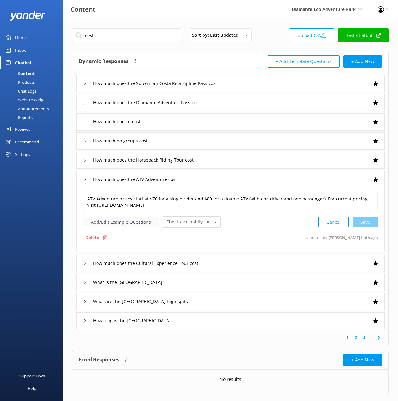
click at [131, 222] on button "Add/Edit Example Questions" at bounding box center [121, 221] width 76 height 11
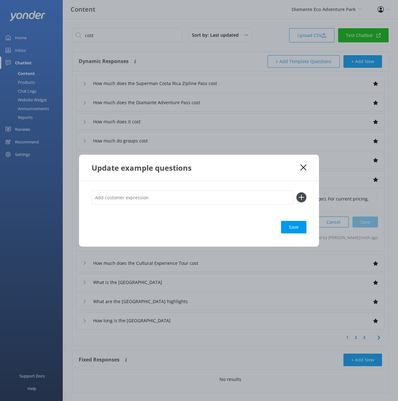
click at [263, 198] on input "text" at bounding box center [193, 197] width 202 height 14
type input "v"
click at [301, 197] on icon at bounding box center [302, 197] width 10 height 10
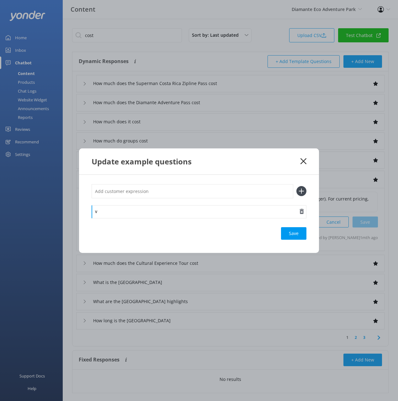
click at [211, 211] on div "v" at bounding box center [199, 211] width 215 height 13
drag, startPoint x: 302, startPoint y: 214, endPoint x: 274, endPoint y: 199, distance: 32.0
click at [300, 213] on use "button" at bounding box center [302, 211] width 4 height 5
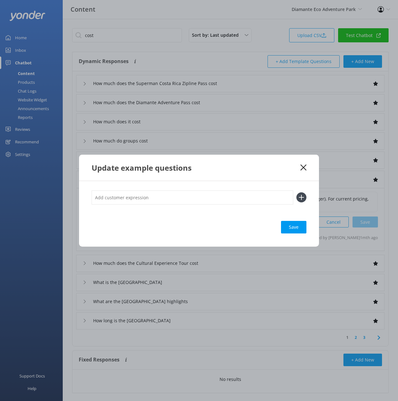
click at [273, 197] on input "text" at bounding box center [193, 197] width 202 height 14
paste input "Cuadraciclo es pago por aparte"
type input "Cuadraciclo es pago por aparte"
drag, startPoint x: 301, startPoint y: 195, endPoint x: 301, endPoint y: 202, distance: 7.2
click at [301, 195] on icon at bounding box center [302, 197] width 10 height 10
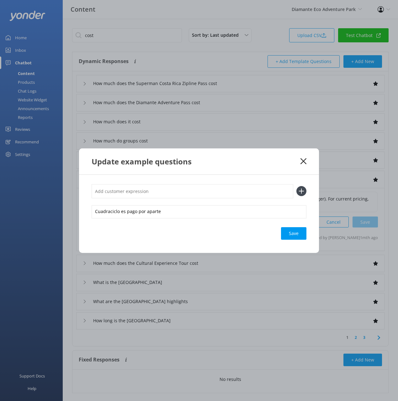
drag, startPoint x: 295, startPoint y: 237, endPoint x: 299, endPoint y: 224, distance: 13.7
click at [295, 237] on div "Save" at bounding box center [293, 233] width 25 height 13
drag, startPoint x: 304, startPoint y: 159, endPoint x: 301, endPoint y: 157, distance: 4.2
click at [303, 159] on icon at bounding box center [304, 161] width 6 height 6
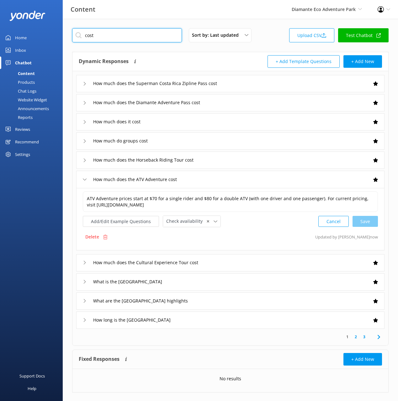
click at [146, 36] on input "cost" at bounding box center [127, 35] width 110 height 14
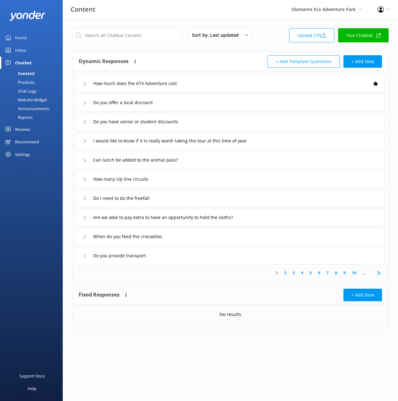
click at [302, 273] on link "4" at bounding box center [302, 273] width 8 height 6
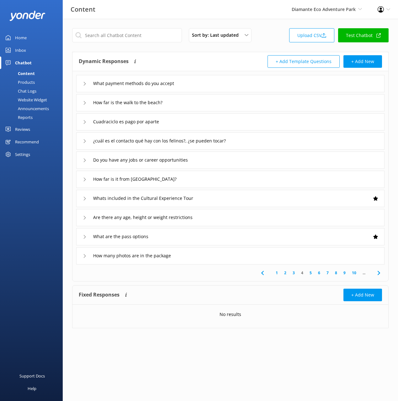
click at [196, 121] on div "Cuadraciclo es pago por aparte" at bounding box center [230, 121] width 308 height 17
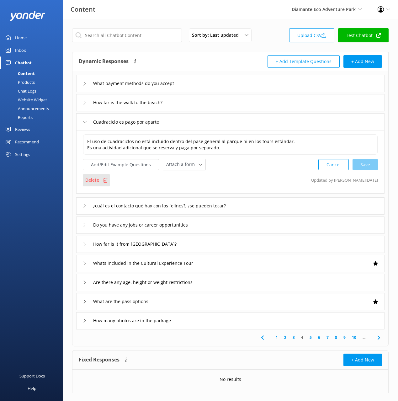
click at [97, 178] on p "Delete" at bounding box center [92, 180] width 14 height 7
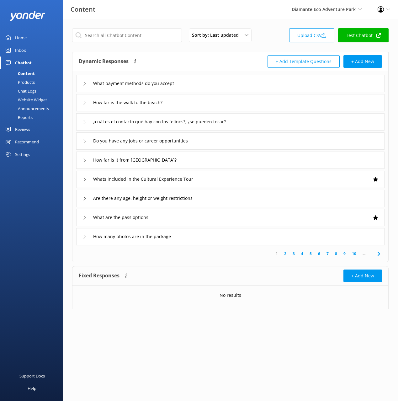
drag, startPoint x: 276, startPoint y: 123, endPoint x: 269, endPoint y: 125, distance: 7.2
click at [276, 123] on div "¿cuál es el contacto qué hay con los felinos?, ¿se pueden tocar?" at bounding box center [230, 121] width 308 height 17
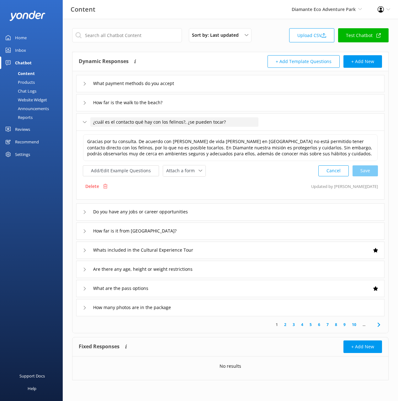
click at [177, 120] on span "¿cuál es el contacto qué hay con los felinos?, ¿se pueden tocar?" at bounding box center [159, 122] width 133 height 7
click at [208, 125] on input "¿cuál es el contacto qué hay con los felinos?, ¿se pueden tocar?" at bounding box center [174, 121] width 168 height 9
click at [209, 124] on input "¿cuál es el contacto qué hay con los felinos?, ¿se pueden tocar?" at bounding box center [174, 121] width 168 height 9
click at [186, 121] on span "¿cuál es el contacto qué hay con los felinos?, ¿se pueden tocar?" at bounding box center [159, 122] width 133 height 7
click at [180, 122] on input "¿cuál es el contacto qué hay con los felinos?, ¿se pueden tocar?" at bounding box center [174, 121] width 168 height 9
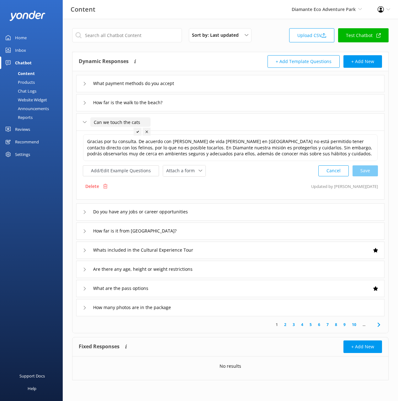
type input "Can we touch the cats"
click at [137, 130] on div at bounding box center [138, 132] width 8 height 8
click at [136, 171] on button "Add/Edit Example Questions" at bounding box center [121, 170] width 76 height 11
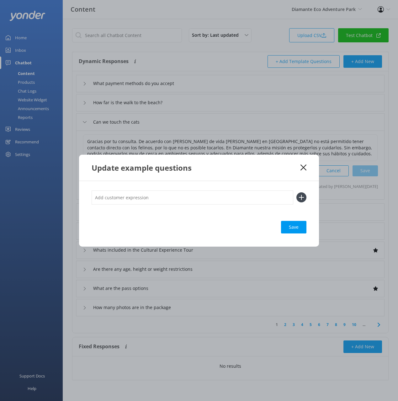
click at [281, 202] on input "text" at bounding box center [193, 197] width 202 height 14
paste input "¿cuál es el contacto qué hay con los felinos?, ¿se pueden tocar?"
type input "¿cuál es el contacto qué hay con los felinos?, ¿se pueden tocar?"
drag, startPoint x: 302, startPoint y: 199, endPoint x: 300, endPoint y: 228, distance: 29.2
click at [302, 199] on icon at bounding box center [302, 197] width 10 height 10
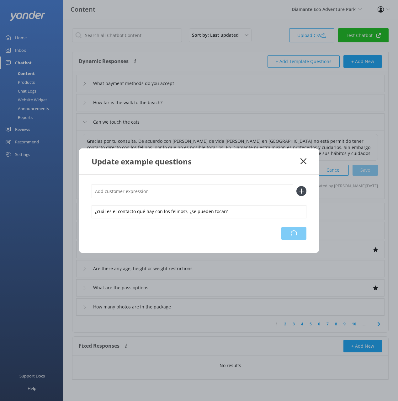
drag, startPoint x: 300, startPoint y: 237, endPoint x: 307, endPoint y: 200, distance: 36.9
click at [300, 236] on div "Loading.." at bounding box center [293, 233] width 25 height 13
click at [303, 159] on icon at bounding box center [304, 161] width 6 height 6
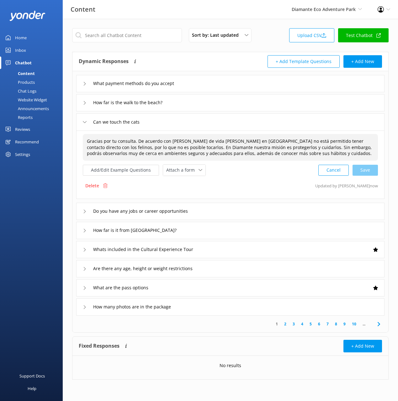
click at [300, 147] on span "Gracias por tu consulta. De acuerdo con la ley de vida silvestre en Costa Rica …" at bounding box center [229, 147] width 285 height 18
click at [287, 146] on textarea "Gracias por tu consulta. De acuerdo con la ley de vida silvestre en Costa Rica …" at bounding box center [230, 147] width 295 height 26
click at [243, 148] on span "Gracias por tu consulta. De acuerdo con la ley de vida silvestre en Costa Rica …" at bounding box center [229, 147] width 285 height 18
type textarea "In accordance with Costa Rican wildlife law, direct contact with felines is not…"
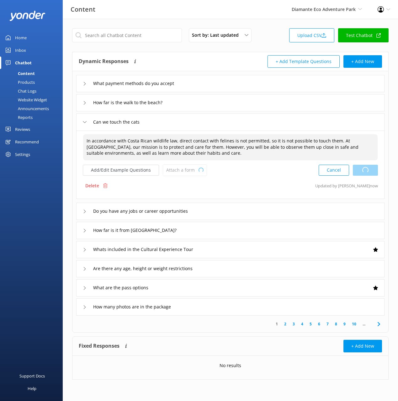
click at [371, 169] on div "Cancel Loading.." at bounding box center [348, 170] width 59 height 12
click at [252, 208] on div "Do you have any jobs or career opportunities" at bounding box center [230, 211] width 308 height 17
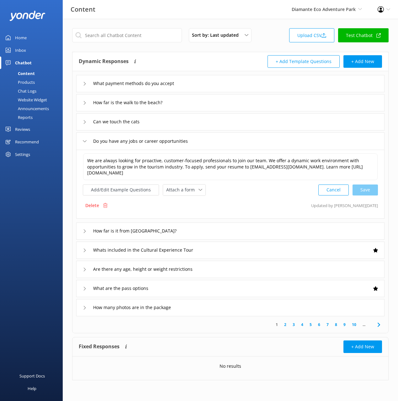
click at [238, 231] on div "How far is it from Waldorf Astoria?" at bounding box center [230, 230] width 308 height 17
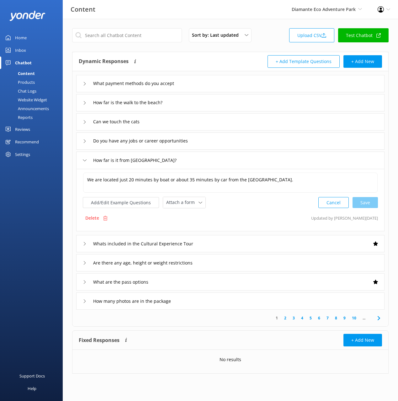
click at [243, 243] on div "Whats included in the Cultural Experience Tour" at bounding box center [230, 243] width 308 height 17
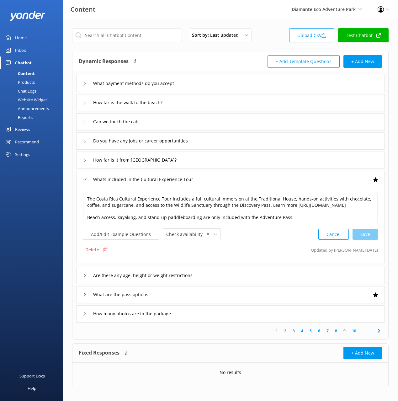
drag, startPoint x: 232, startPoint y: 284, endPoint x: 232, endPoint y: 289, distance: 5.0
click at [232, 284] on div "Are there any age, height or weight restrictions" at bounding box center [230, 275] width 308 height 17
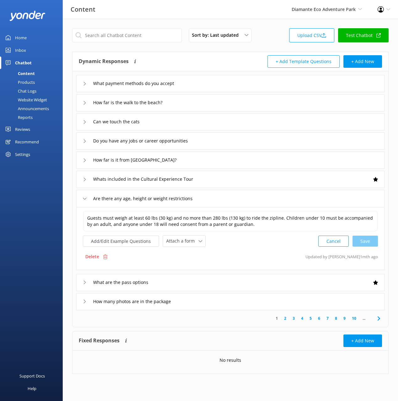
click at [230, 281] on div "What are the pass options" at bounding box center [230, 282] width 308 height 17
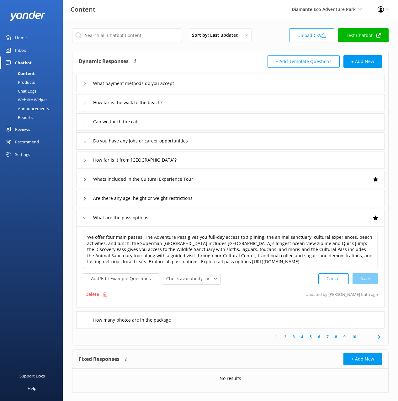
click at [248, 322] on div "How many photos are in the package" at bounding box center [230, 319] width 308 height 17
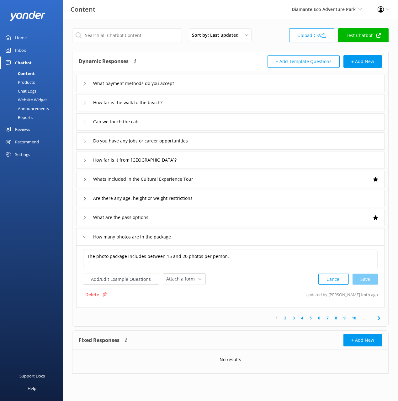
click at [378, 314] on icon at bounding box center [379, 318] width 8 height 8
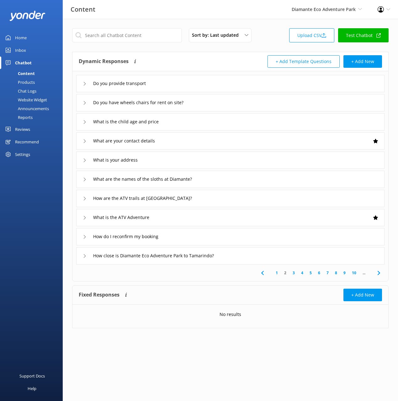
click at [173, 74] on div "Do you provide transport Do you have wheels chairs for rent on site? What is th…" at bounding box center [230, 167] width 316 height 193
click at [173, 82] on div "Do you provide transport" at bounding box center [230, 83] width 308 height 17
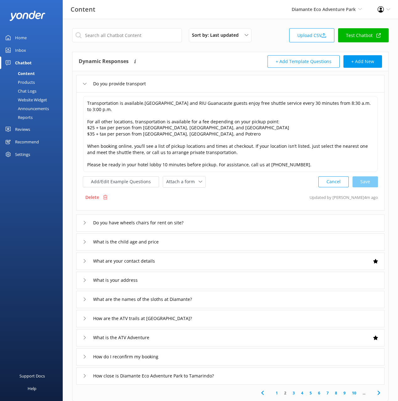
click at [173, 83] on div "Do you provide transport" at bounding box center [230, 83] width 308 height 17
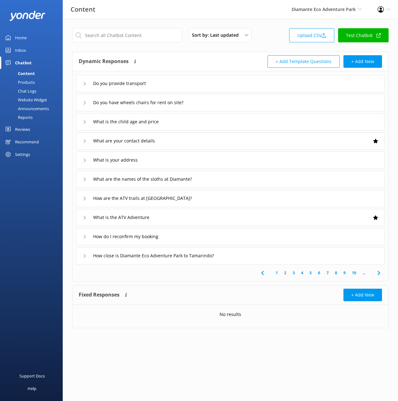
click at [42, 91] on link "Chat Logs" at bounding box center [33, 91] width 59 height 9
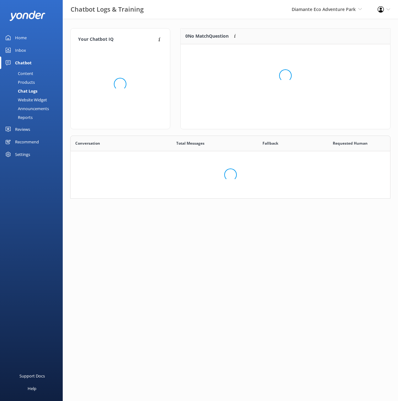
scroll to position [220, 320]
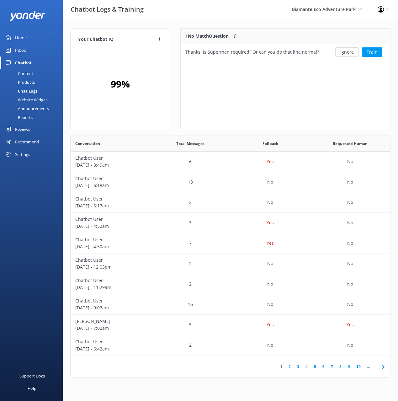
click at [226, 19] on div "Your Chatbot IQ Your Chatbot IQ is the percentage of trained FAQs against untra…" at bounding box center [230, 204] width 335 height 371
click at [275, 24] on div "Your Chatbot IQ Your Chatbot IQ is the percentage of trained FAQs against untra…" at bounding box center [230, 204] width 335 height 371
click at [299, 26] on div "Your Chatbot IQ Your Chatbot IQ is the percentage of trained FAQs against untra…" at bounding box center [230, 204] width 335 height 371
click at [321, 26] on div "Your Chatbot IQ Your Chatbot IQ is the percentage of trained FAQs against untra…" at bounding box center [230, 204] width 335 height 371
click at [342, 25] on div "Your Chatbot IQ Your Chatbot IQ is the percentage of trained FAQs against untra…" at bounding box center [230, 204] width 335 height 371
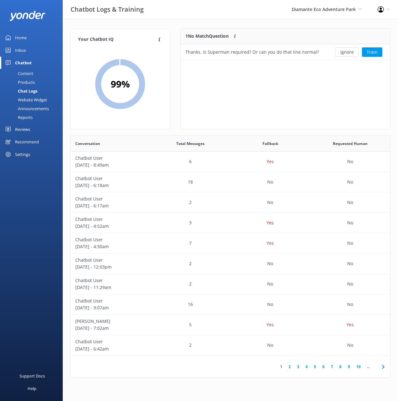
click at [28, 37] on link "Home" at bounding box center [31, 37] width 63 height 13
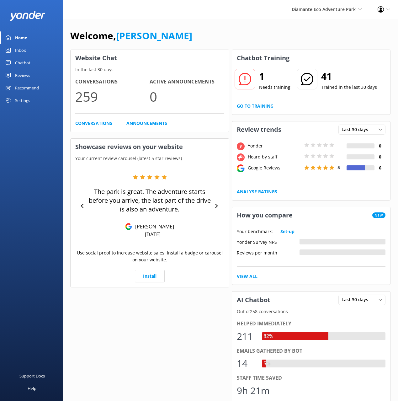
drag, startPoint x: 209, startPoint y: 37, endPoint x: 197, endPoint y: 30, distance: 12.9
click at [208, 36] on div "Welcome, [PERSON_NAME]" at bounding box center [230, 38] width 320 height 21
click at [197, 30] on div "Welcome, [PERSON_NAME]" at bounding box center [230, 38] width 320 height 21
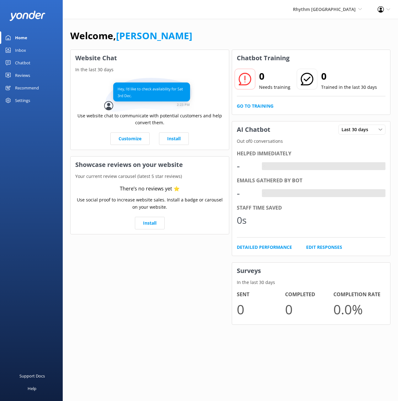
drag, startPoint x: 300, startPoint y: 40, endPoint x: 276, endPoint y: 31, distance: 25.2
click at [299, 40] on div "Welcome, [PERSON_NAME]" at bounding box center [230, 38] width 320 height 21
